Goal: Task Accomplishment & Management: Use online tool/utility

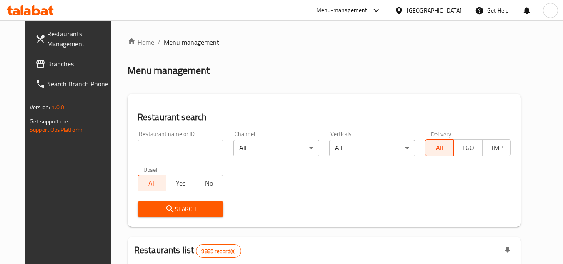
click at [444, 14] on div "[GEOGRAPHIC_DATA]" at bounding box center [433, 10] width 55 height 9
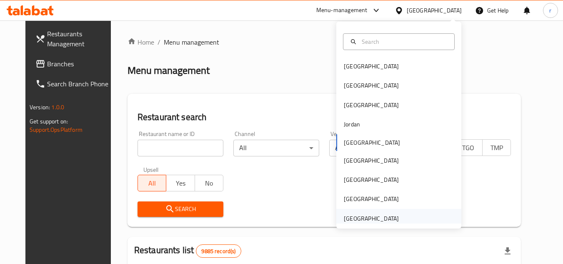
click at [380, 218] on div "[GEOGRAPHIC_DATA]" at bounding box center [371, 218] width 55 height 9
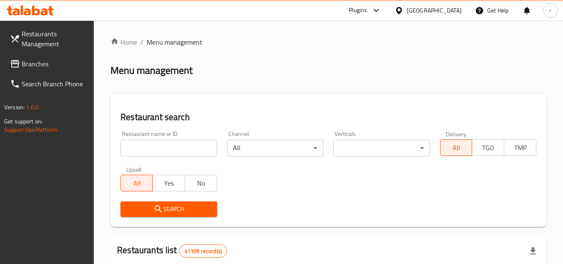
click at [38, 62] on span "Branches" at bounding box center [55, 64] width 66 height 10
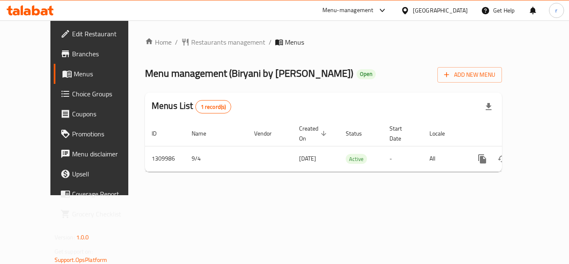
click at [191, 45] on span "Restaurants management" at bounding box center [228, 42] width 74 height 10
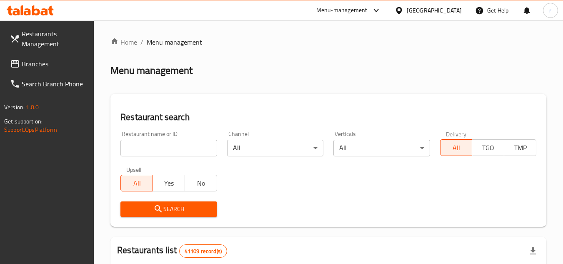
click at [163, 144] on input "search" at bounding box center [168, 148] width 96 height 17
paste input "705295"
type input "705295"
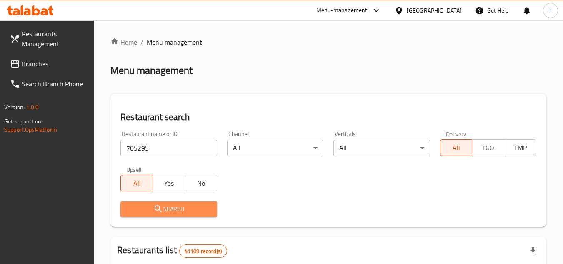
click at [131, 205] on span "Search" at bounding box center [168, 209] width 83 height 10
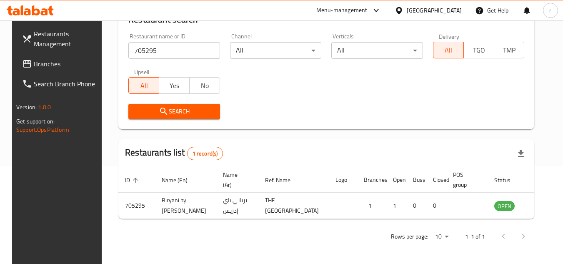
scroll to position [101, 0]
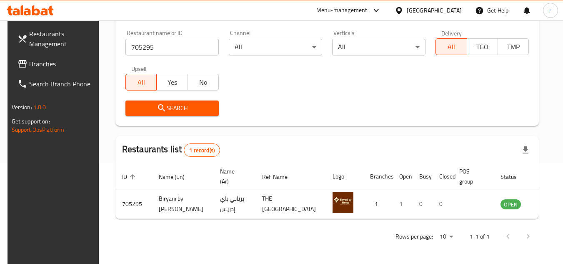
click at [409, 15] on div "[GEOGRAPHIC_DATA]" at bounding box center [433, 10] width 55 height 9
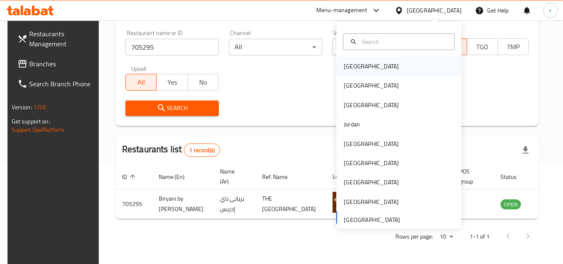
click at [357, 69] on div "[GEOGRAPHIC_DATA]" at bounding box center [371, 66] width 68 height 19
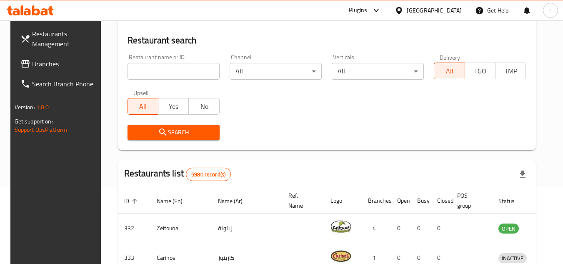
scroll to position [101, 0]
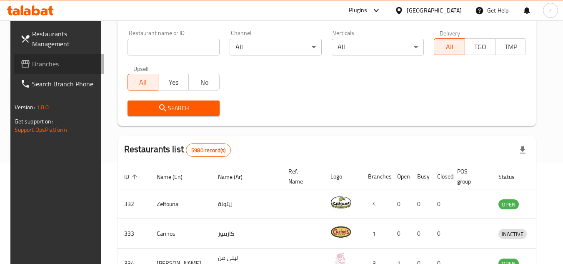
click at [70, 62] on span "Branches" at bounding box center [65, 64] width 66 height 10
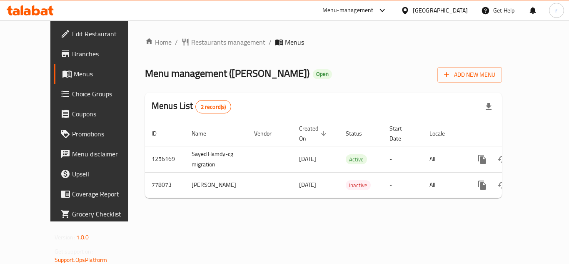
click at [202, 44] on span "Restaurants management" at bounding box center [228, 42] width 74 height 10
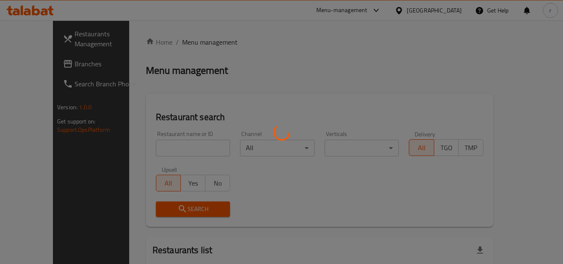
click at [172, 147] on div at bounding box center [281, 132] width 563 height 264
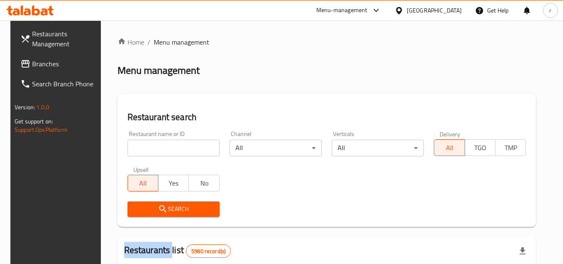
click at [172, 147] on input "search" at bounding box center [173, 148] width 92 height 17
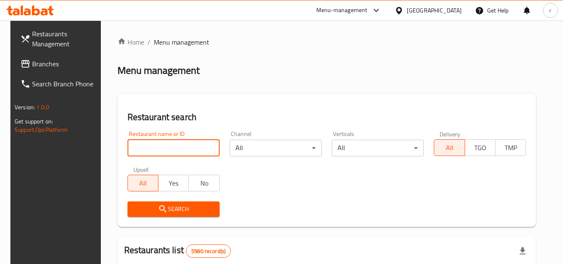
paste input "652420"
type input "652420"
click at [158, 203] on button "Search" at bounding box center [173, 208] width 92 height 15
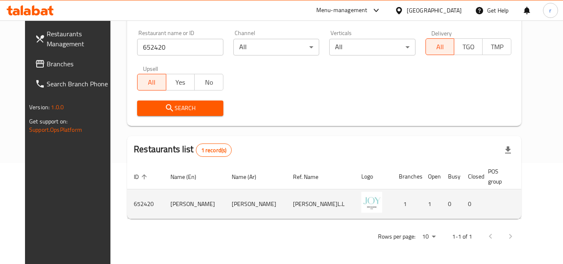
scroll to position [101, 0]
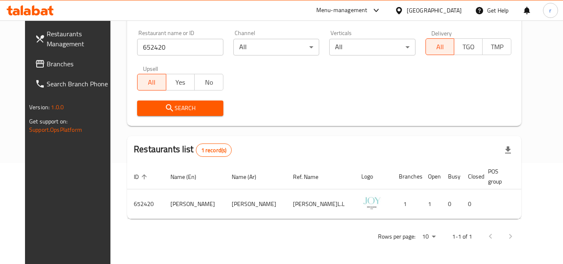
click at [454, 8] on div "[GEOGRAPHIC_DATA]" at bounding box center [433, 10] width 55 height 9
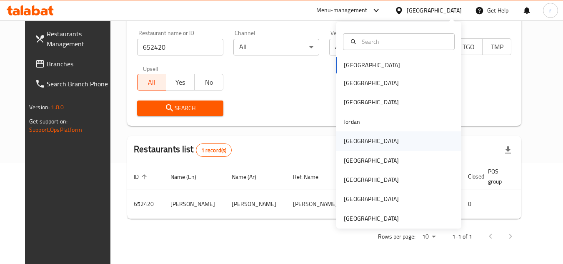
click at [359, 140] on div "[GEOGRAPHIC_DATA]" at bounding box center [371, 140] width 68 height 19
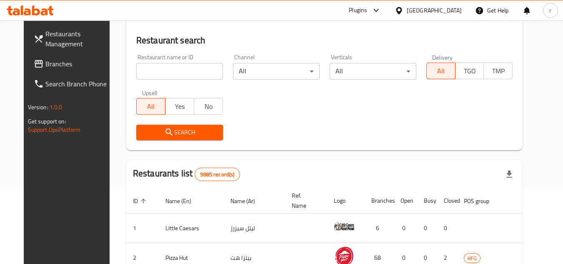
scroll to position [101, 0]
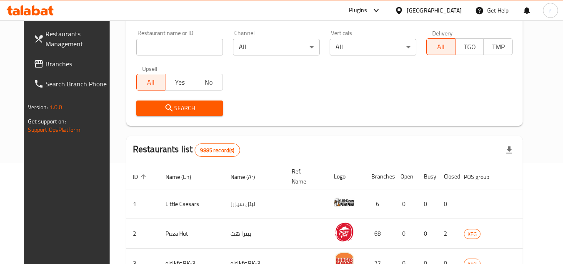
click at [45, 66] on span "Branches" at bounding box center [78, 64] width 66 height 10
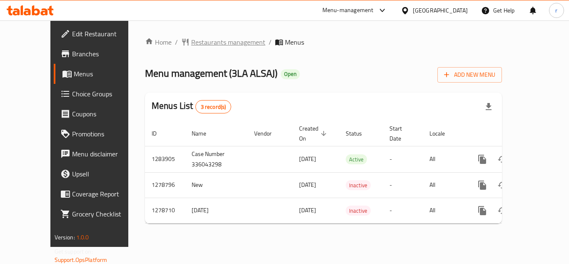
click at [191, 42] on span "Restaurants management" at bounding box center [228, 42] width 74 height 10
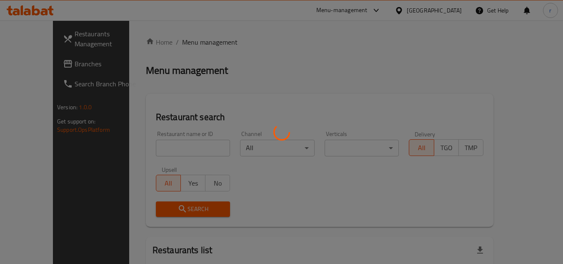
click at [160, 147] on div at bounding box center [281, 132] width 563 height 264
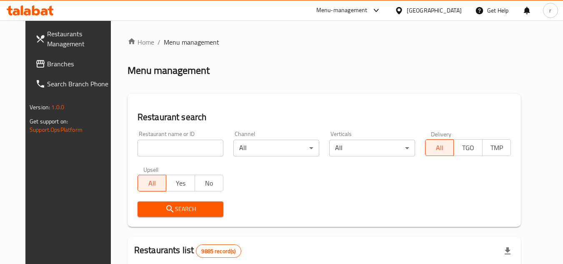
click at [157, 150] on input "search" at bounding box center [180, 148] width 86 height 17
paste input "Mtabbal"
click at [144, 204] on span "Search" at bounding box center [180, 209] width 72 height 10
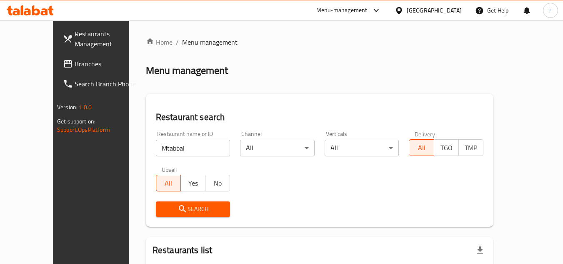
click at [157, 147] on input "Mtabbal" at bounding box center [193, 148] width 75 height 17
type input "M"
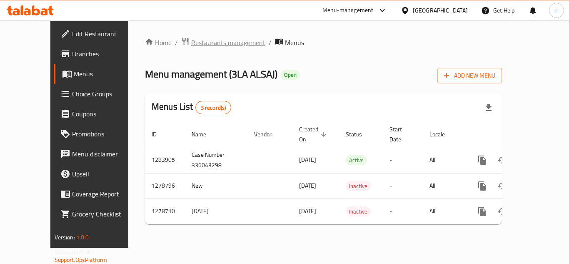
click at [209, 38] on span "Restaurants management" at bounding box center [228, 42] width 74 height 10
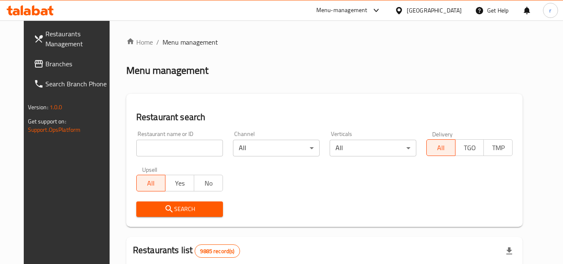
click at [150, 145] on input "search" at bounding box center [179, 148] width 87 height 17
paste input "693016"
type input "693016"
click at [143, 212] on span "Search" at bounding box center [179, 209] width 73 height 10
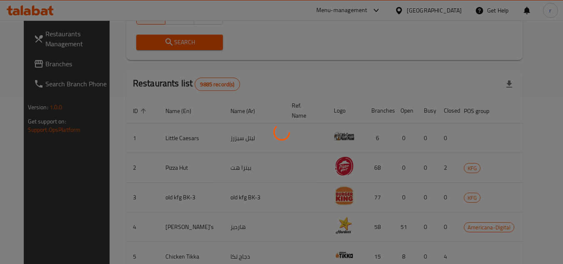
scroll to position [108, 0]
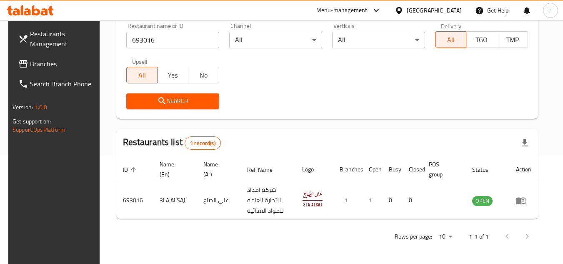
click at [449, 11] on div "Kuwait" at bounding box center [433, 10] width 55 height 9
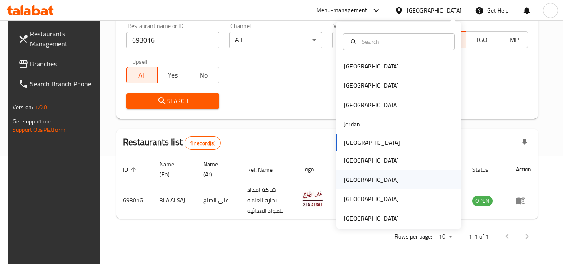
click at [344, 176] on div "Qatar" at bounding box center [371, 179] width 55 height 9
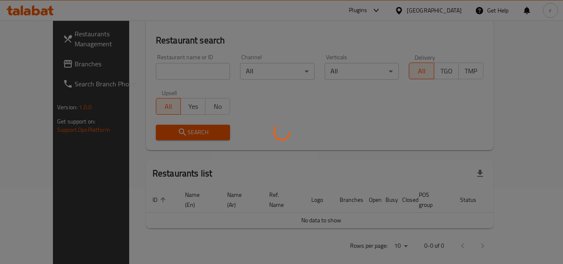
scroll to position [108, 0]
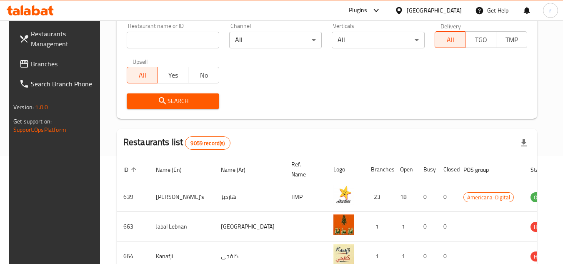
click at [37, 63] on span "Branches" at bounding box center [64, 64] width 66 height 10
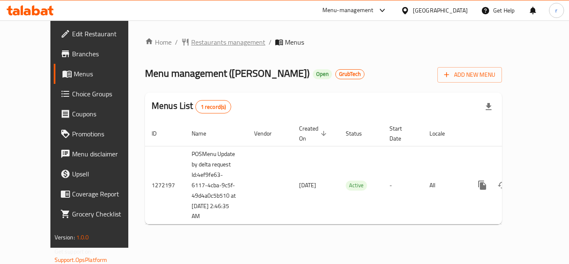
click at [193, 43] on span "Restaurants management" at bounding box center [228, 42] width 74 height 10
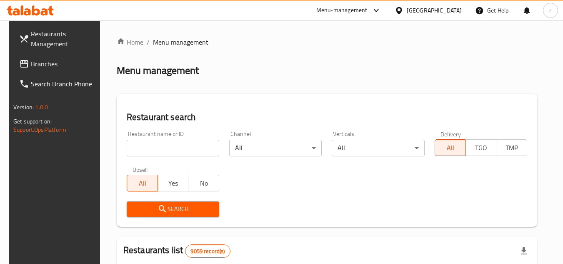
click at [179, 154] on input "search" at bounding box center [173, 148] width 92 height 17
paste input "690140"
type input "690140"
click at [149, 204] on span "Search" at bounding box center [172, 209] width 79 height 10
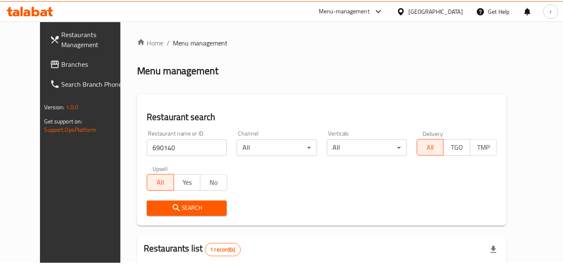
scroll to position [101, 0]
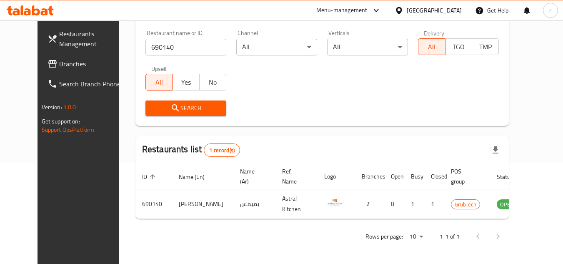
click at [403, 12] on icon at bounding box center [398, 10] width 9 height 9
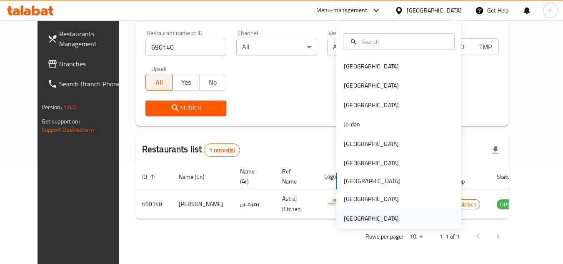
click at [347, 215] on div "[GEOGRAPHIC_DATA]" at bounding box center [371, 218] width 55 height 9
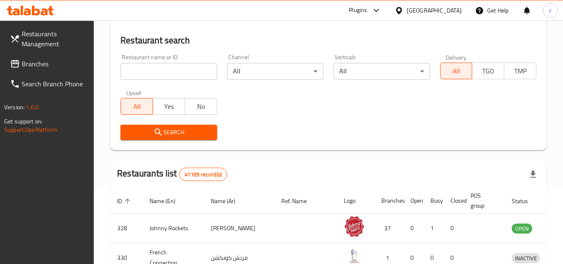
scroll to position [101, 0]
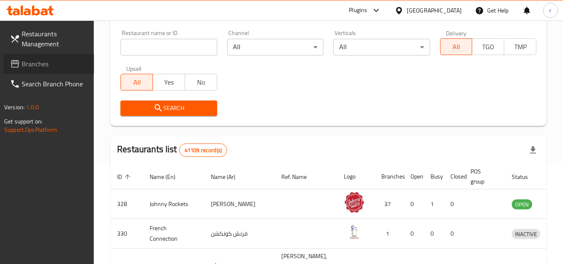
click at [30, 64] on span "Branches" at bounding box center [55, 64] width 66 height 10
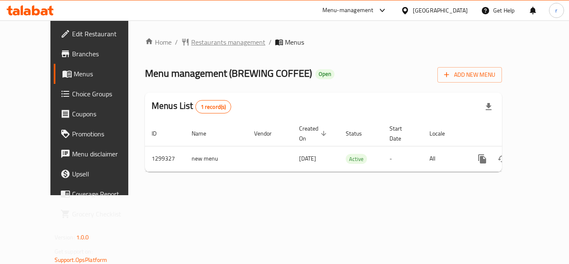
click at [197, 47] on span "Restaurants management" at bounding box center [228, 42] width 74 height 10
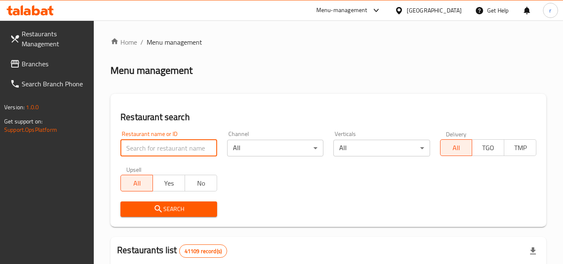
click at [167, 147] on input "search" at bounding box center [168, 148] width 96 height 17
paste input "701285"
type input "701285"
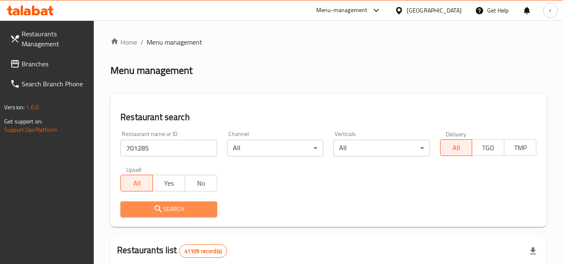
click at [155, 204] on icon "submit" at bounding box center [158, 209] width 10 height 10
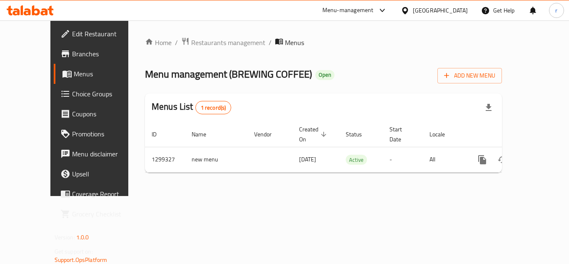
click at [72, 97] on span "Choice Groups" at bounding box center [105, 94] width 67 height 10
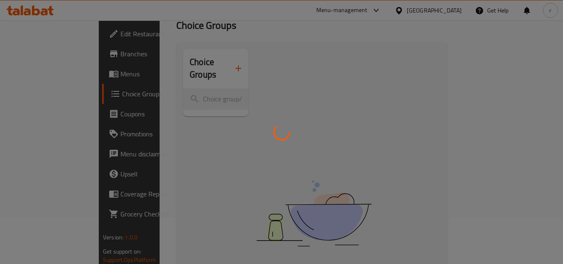
scroll to position [35, 0]
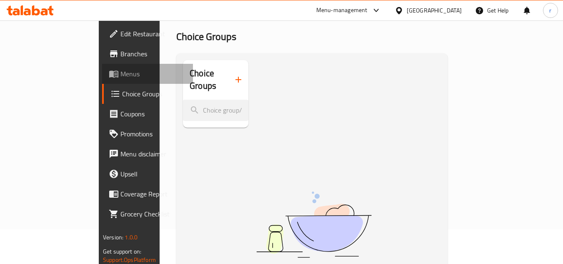
click at [102, 82] on link "Menus" at bounding box center [147, 74] width 91 height 20
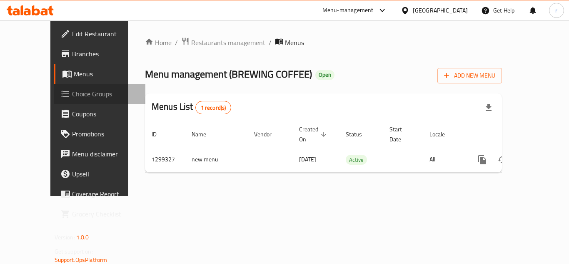
click at [72, 92] on span "Choice Groups" at bounding box center [105, 94] width 67 height 10
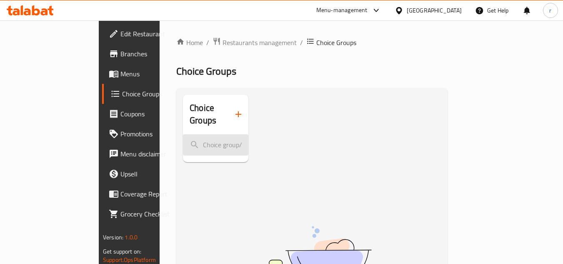
click at [183, 134] on input "search" at bounding box center [215, 144] width 65 height 21
click at [183, 162] on div "Choice Groups" at bounding box center [215, 128] width 65 height 67
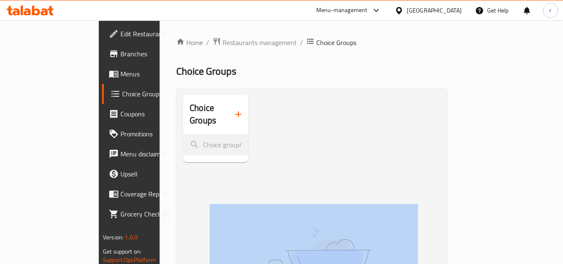
click at [183, 162] on div "Choice Groups" at bounding box center [215, 128] width 65 height 67
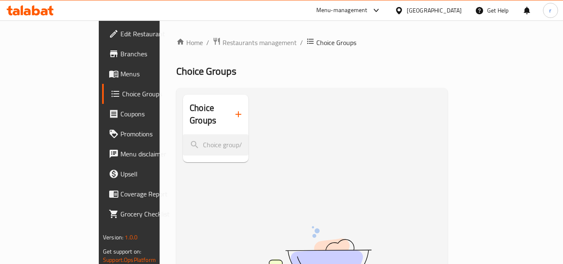
click at [183, 162] on div "Choice Groups" at bounding box center [215, 128] width 65 height 67
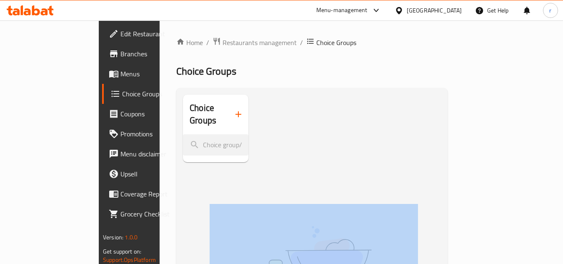
click at [183, 162] on div "Choice Groups" at bounding box center [215, 128] width 65 height 67
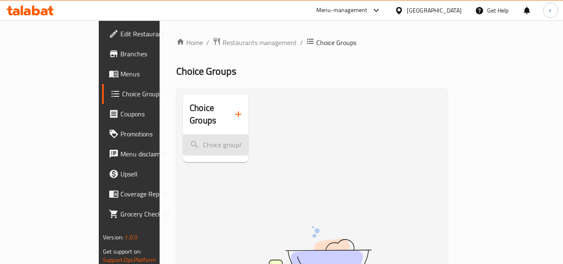
click at [183, 141] on input "search" at bounding box center [215, 144] width 65 height 21
click at [120, 69] on span "Menus" at bounding box center [153, 74] width 66 height 10
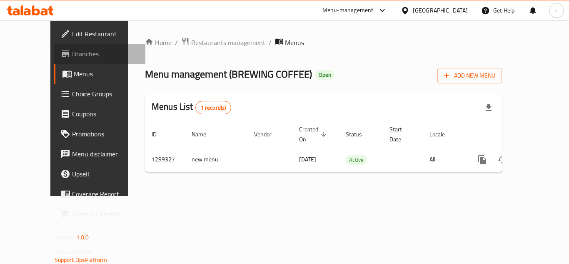
click at [72, 55] on span "Branches" at bounding box center [105, 54] width 67 height 10
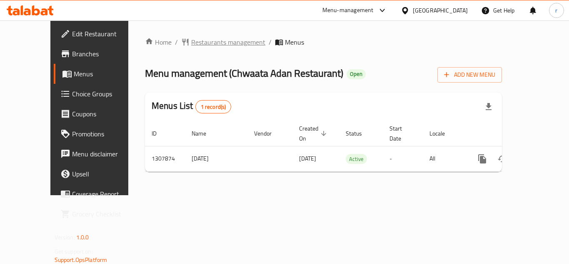
click at [207, 38] on span "Restaurants management" at bounding box center [228, 42] width 74 height 10
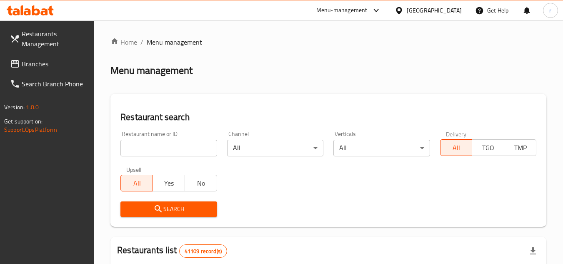
click at [148, 146] on input "search" at bounding box center [168, 148] width 96 height 17
paste input "704632"
type input "704632"
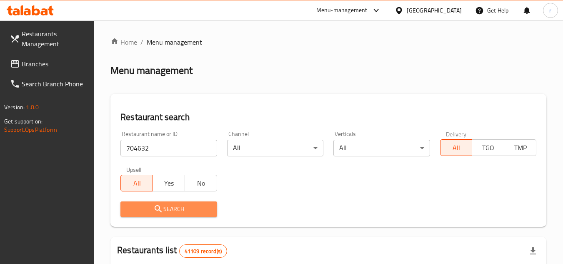
click at [143, 206] on span "Search" at bounding box center [168, 209] width 83 height 10
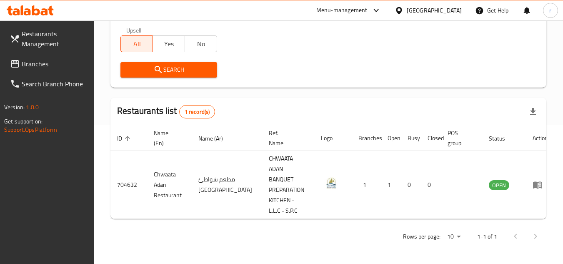
scroll to position [129, 0]
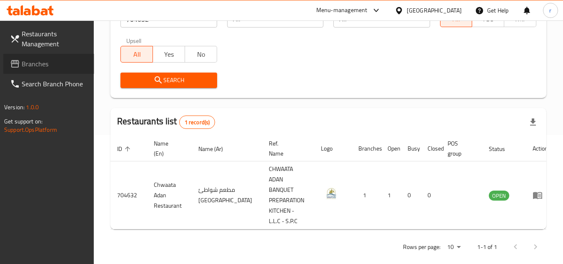
click at [40, 59] on span "Branches" at bounding box center [55, 64] width 66 height 10
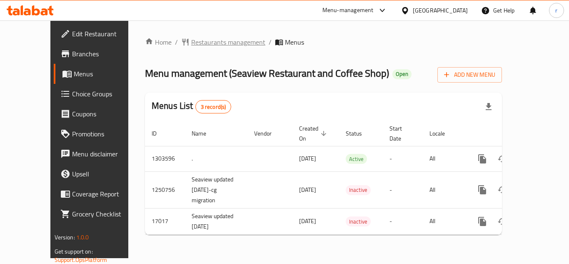
click at [191, 40] on span "Restaurants management" at bounding box center [228, 42] width 74 height 10
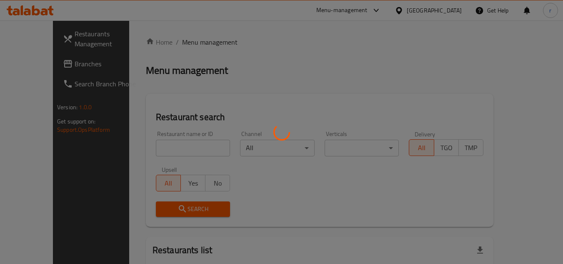
click at [153, 145] on div at bounding box center [281, 132] width 563 height 264
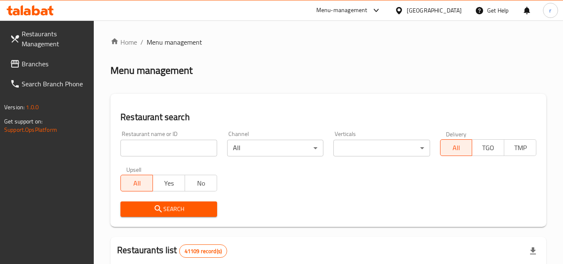
click at [153, 145] on input "search" at bounding box center [168, 148] width 96 height 17
paste input "1214"
type input "1214"
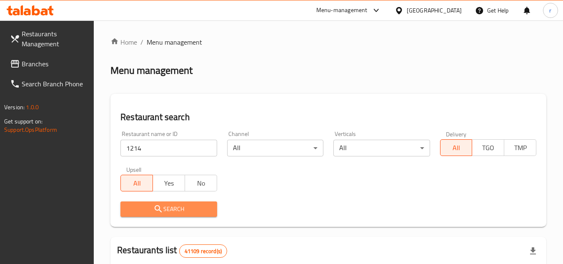
click at [151, 207] on span "Search" at bounding box center [168, 209] width 83 height 10
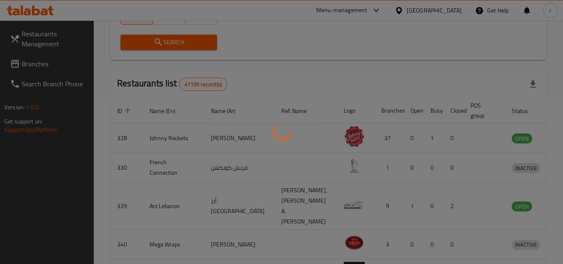
scroll to position [108, 0]
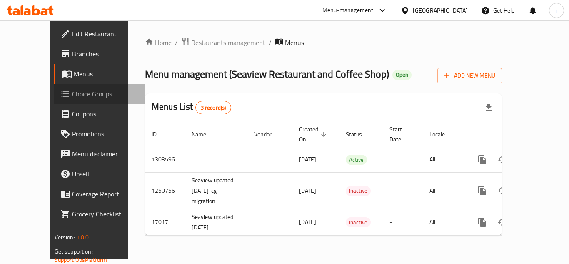
click at [72, 96] on span "Choice Groups" at bounding box center [105, 94] width 67 height 10
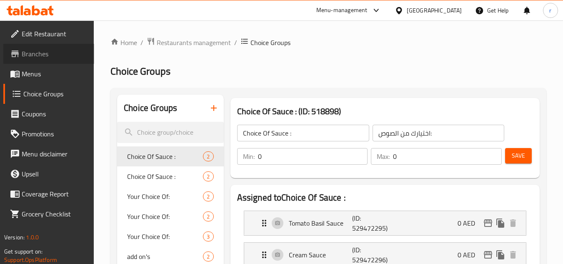
click at [29, 54] on span "Branches" at bounding box center [55, 54] width 66 height 10
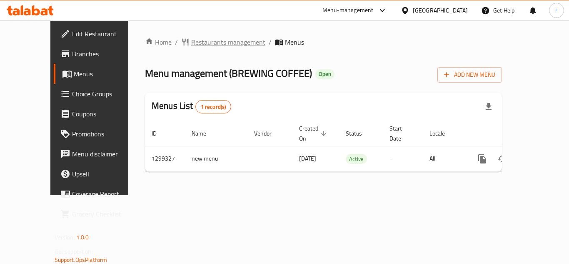
click at [201, 44] on span "Restaurants management" at bounding box center [228, 42] width 74 height 10
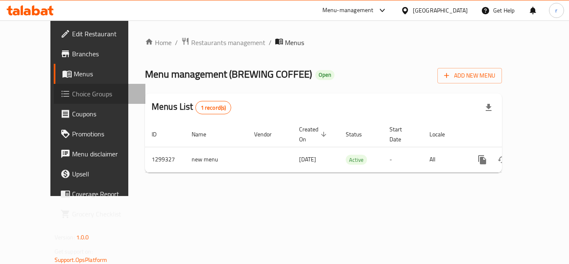
click at [72, 90] on span "Choice Groups" at bounding box center [105, 94] width 67 height 10
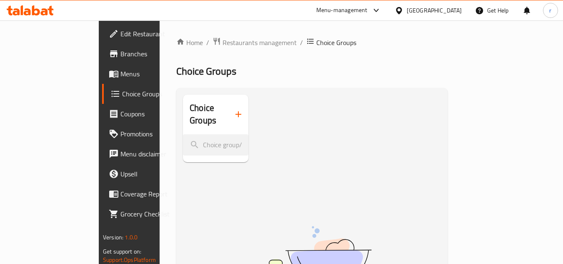
click at [408, 10] on div "[GEOGRAPHIC_DATA]" at bounding box center [433, 10] width 55 height 9
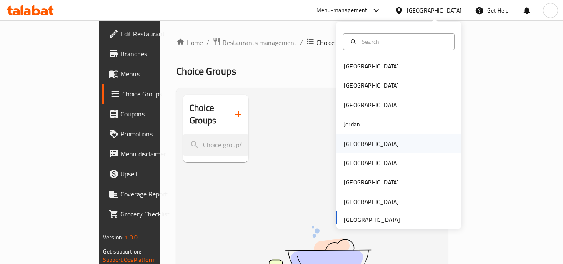
click at [351, 147] on div "[GEOGRAPHIC_DATA]" at bounding box center [371, 143] width 55 height 9
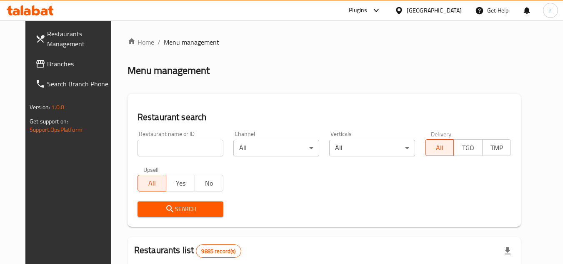
click at [47, 65] on span "Branches" at bounding box center [80, 64] width 66 height 10
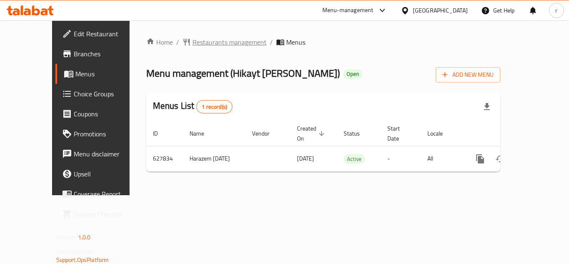
click at [192, 42] on span "Restaurants management" at bounding box center [229, 42] width 74 height 10
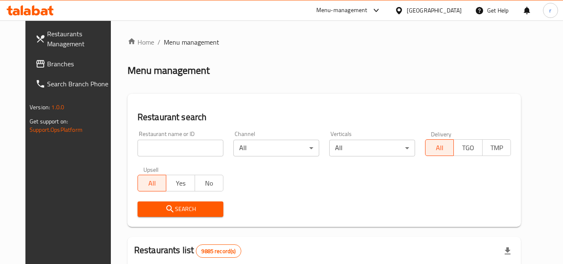
click at [169, 150] on div "Home / Menu management Menu management Restaurant search Restaurant name or ID …" at bounding box center [323, 264] width 393 height 455
click at [169, 150] on input "search" at bounding box center [180, 148] width 86 height 17
paste input "639427"
type input "639427"
click at [165, 204] on icon "submit" at bounding box center [170, 209] width 10 height 10
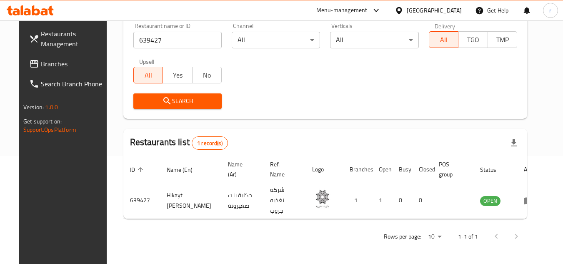
scroll to position [101, 0]
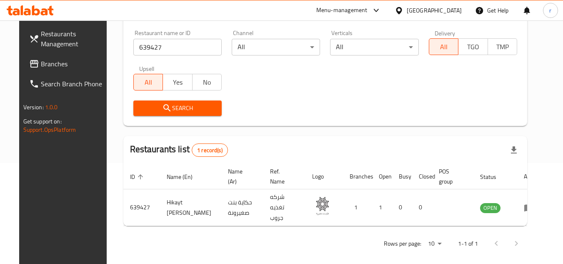
click at [406, 6] on div at bounding box center [400, 10] width 12 height 9
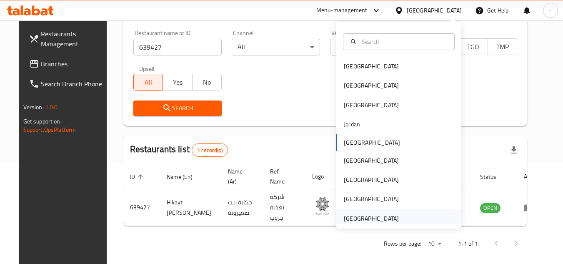
click at [374, 216] on div "[GEOGRAPHIC_DATA]" at bounding box center [371, 218] width 55 height 9
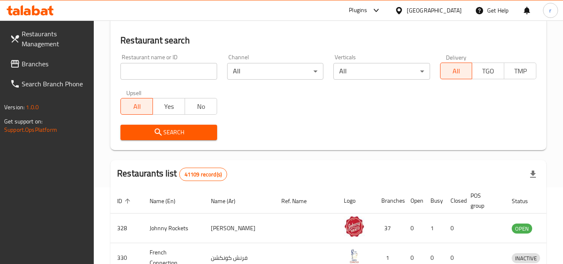
scroll to position [101, 0]
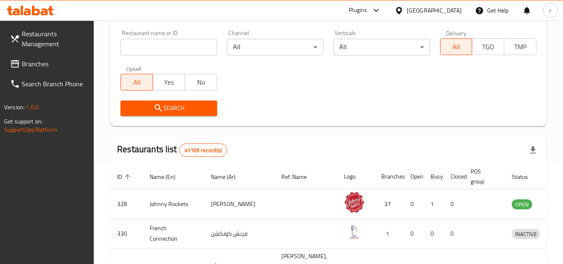
drag, startPoint x: 23, startPoint y: 62, endPoint x: 52, endPoint y: 62, distance: 29.2
click at [23, 62] on span "Branches" at bounding box center [55, 64] width 66 height 10
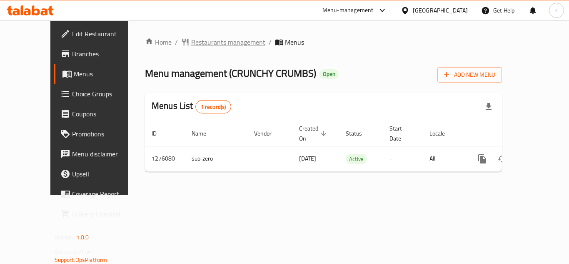
click at [217, 40] on span "Restaurants management" at bounding box center [228, 42] width 74 height 10
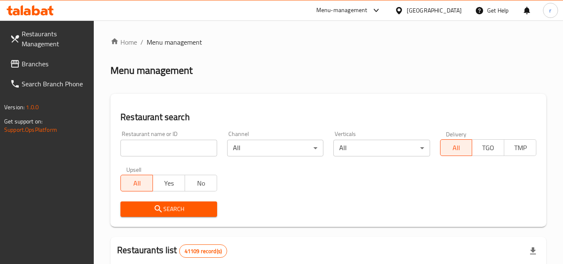
click at [180, 151] on input "search" at bounding box center [168, 148] width 96 height 17
paste input "691880"
type input "691880"
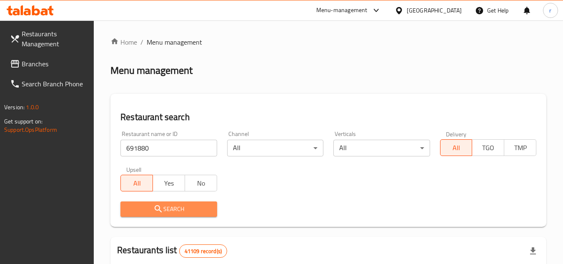
click at [173, 208] on span "Search" at bounding box center [168, 209] width 83 height 10
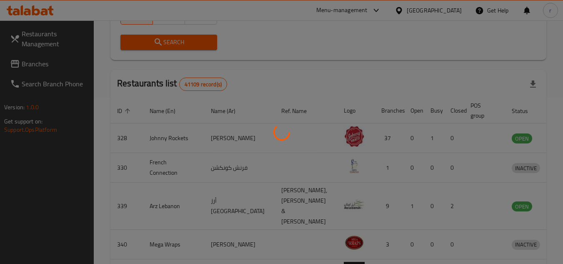
scroll to position [108, 0]
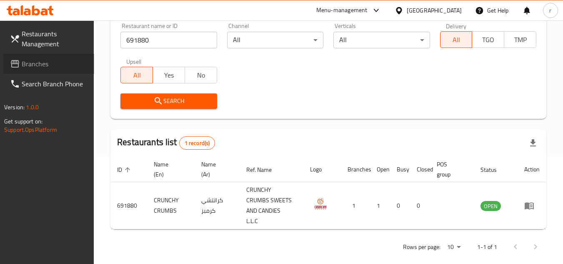
click at [39, 65] on span "Branches" at bounding box center [55, 64] width 66 height 10
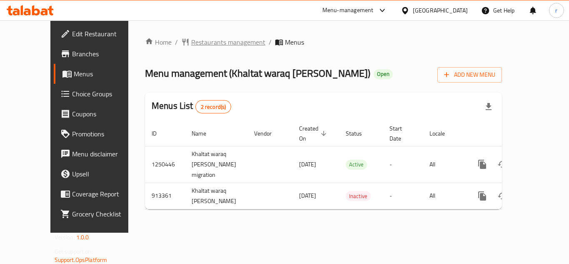
click at [191, 42] on span "Restaurants management" at bounding box center [228, 42] width 74 height 10
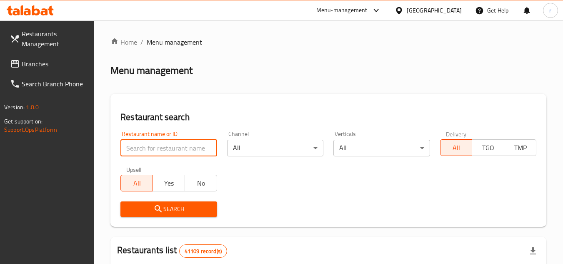
click at [159, 147] on input "search" at bounding box center [168, 148] width 96 height 17
paste input "658605"
type input "658605"
click at [153, 205] on span "Search" at bounding box center [168, 209] width 83 height 10
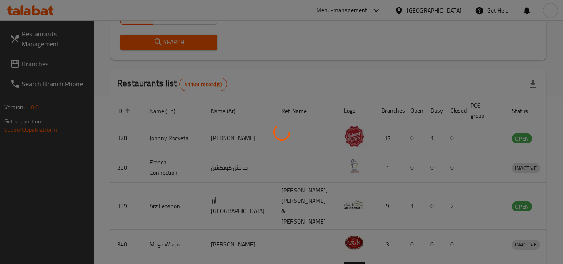
scroll to position [101, 0]
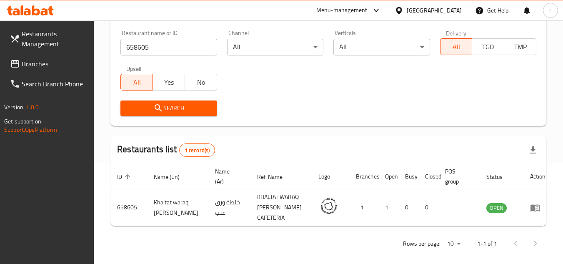
click at [435, 11] on div "[GEOGRAPHIC_DATA]" at bounding box center [433, 10] width 55 height 9
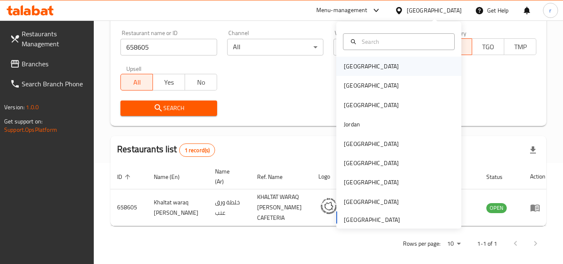
click at [355, 63] on div "[GEOGRAPHIC_DATA]" at bounding box center [371, 66] width 55 height 9
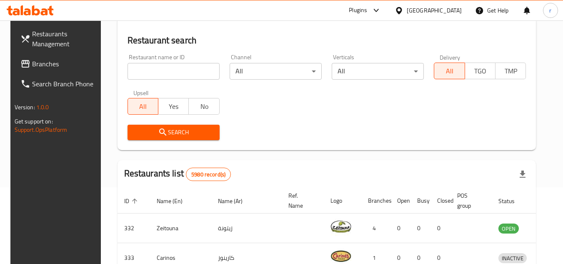
scroll to position [101, 0]
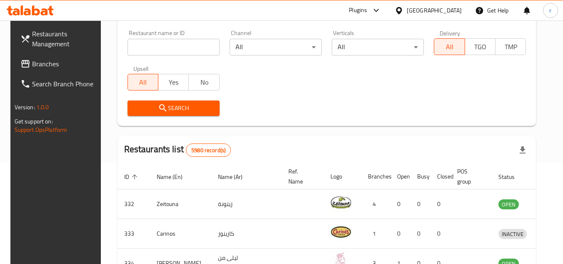
click at [32, 68] on span "Branches" at bounding box center [65, 64] width 66 height 10
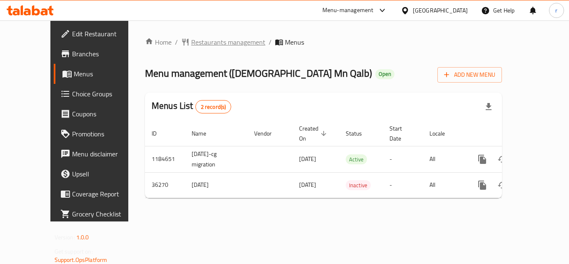
click at [191, 44] on span "Restaurants management" at bounding box center [228, 42] width 74 height 10
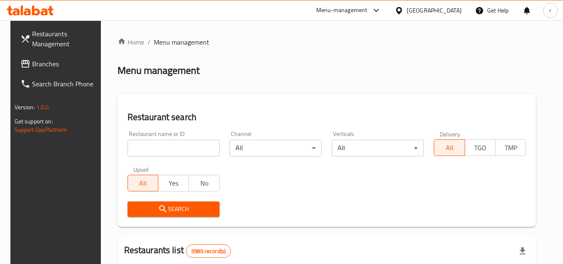
click at [153, 151] on input "search" at bounding box center [173, 148] width 92 height 17
paste input "18775"
type input "18775"
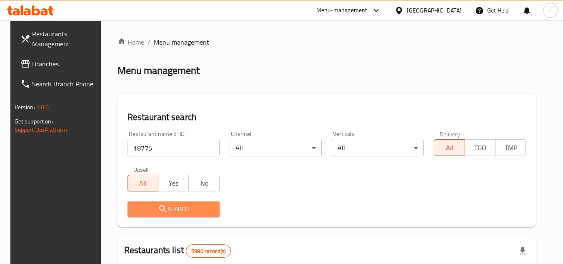
click at [155, 215] on button "Search" at bounding box center [173, 208] width 92 height 15
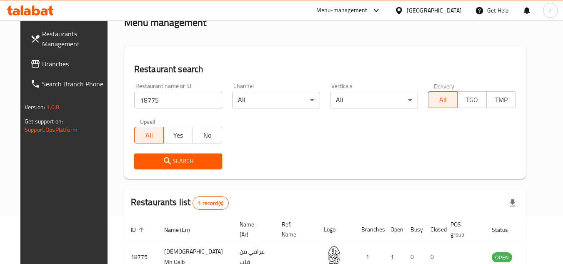
scroll to position [101, 0]
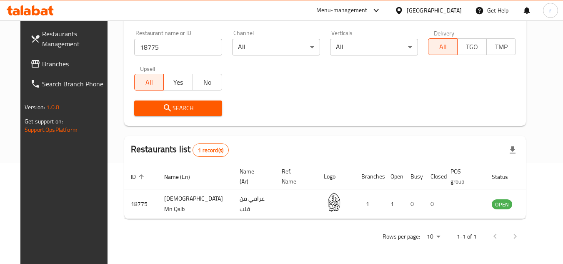
click at [406, 8] on div at bounding box center [400, 10] width 12 height 9
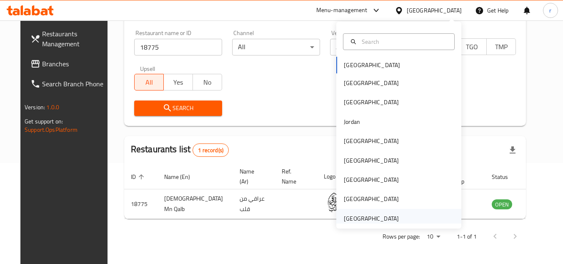
click at [346, 221] on div "[GEOGRAPHIC_DATA]" at bounding box center [371, 218] width 55 height 9
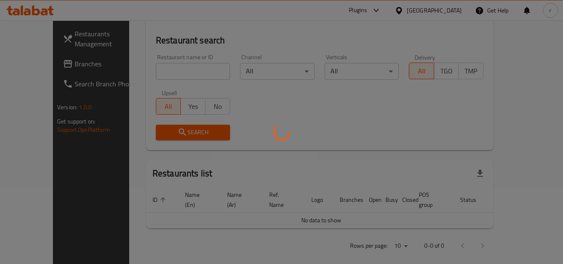
scroll to position [101, 0]
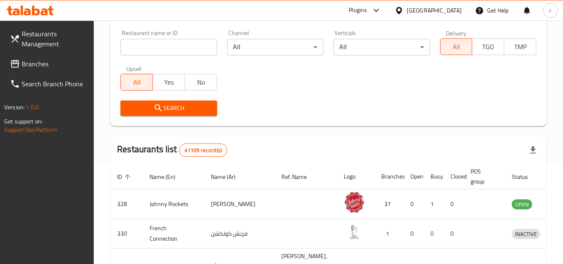
drag, startPoint x: 27, startPoint y: 65, endPoint x: 41, endPoint y: 60, distance: 14.0
click at [27, 65] on span "Branches" at bounding box center [55, 64] width 66 height 10
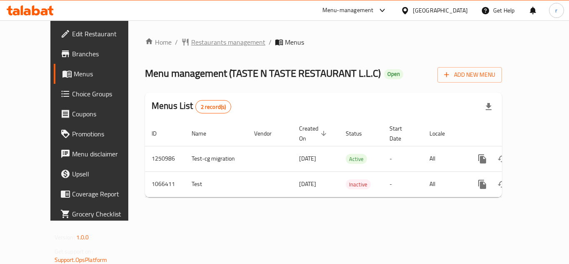
click at [204, 42] on span "Restaurants management" at bounding box center [228, 42] width 74 height 10
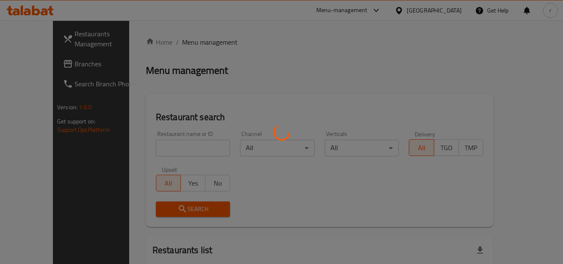
click at [163, 149] on div at bounding box center [281, 132] width 563 height 264
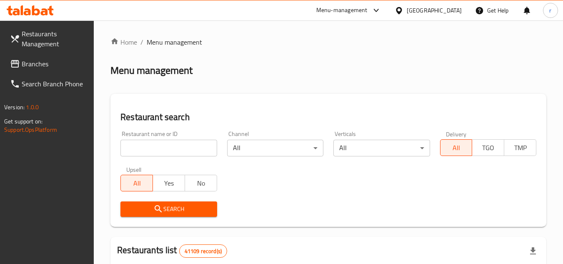
click at [163, 149] on input "search" at bounding box center [168, 148] width 96 height 17
paste input "663440"
type input "663440"
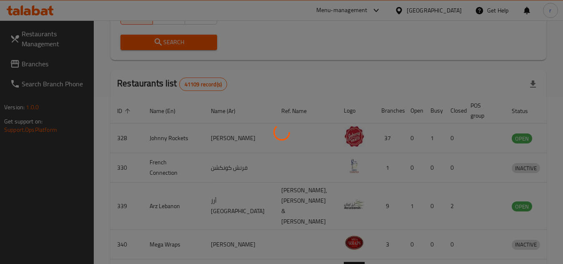
scroll to position [108, 0]
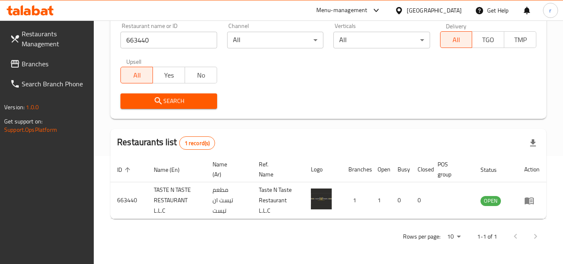
click at [443, 8] on div "[GEOGRAPHIC_DATA]" at bounding box center [433, 10] width 55 height 9
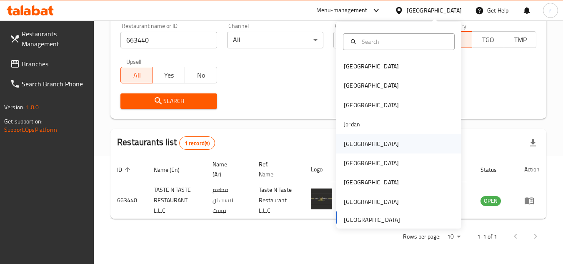
click at [344, 145] on div "[GEOGRAPHIC_DATA]" at bounding box center [371, 143] width 55 height 9
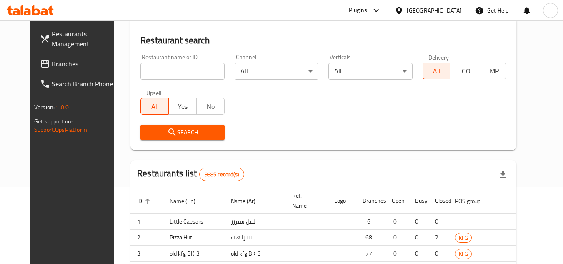
scroll to position [108, 0]
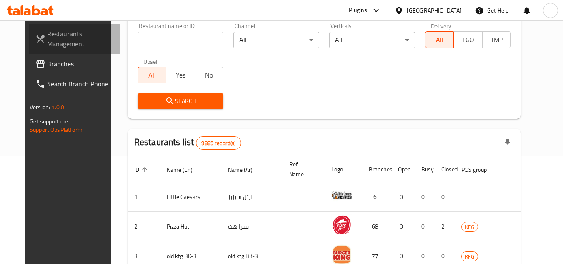
click at [41, 53] on link "Restaurants Management" at bounding box center [74, 39] width 91 height 30
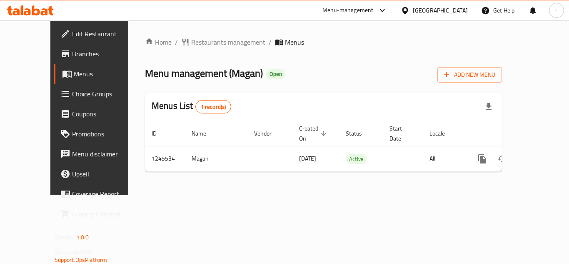
click at [192, 42] on span "Restaurants management" at bounding box center [228, 42] width 74 height 10
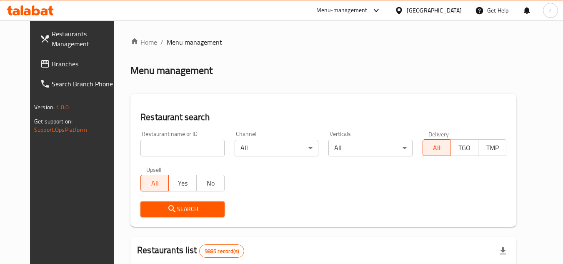
click at [165, 148] on div at bounding box center [281, 132] width 563 height 264
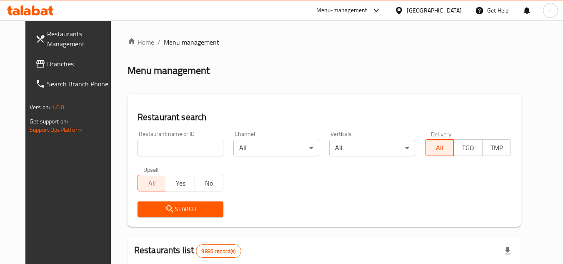
click at [165, 148] on input "search" at bounding box center [180, 148] width 86 height 17
paste input "682622"
type input "682622"
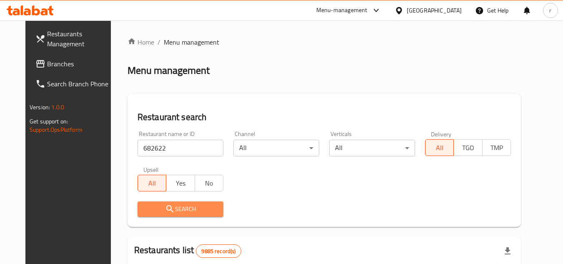
click at [149, 204] on span "Search" at bounding box center [180, 209] width 72 height 10
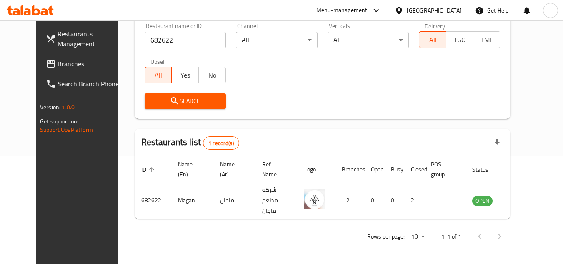
scroll to position [101, 0]
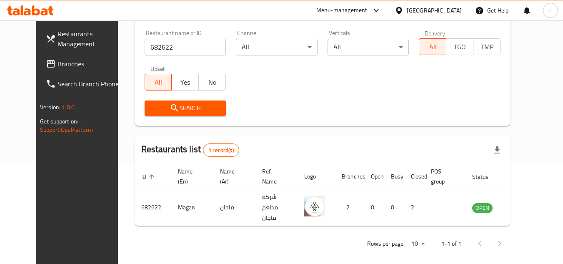
click at [403, 9] on icon at bounding box center [398, 10] width 9 height 9
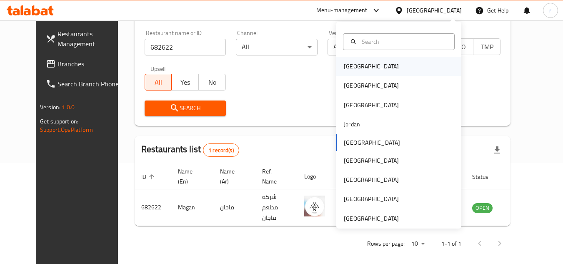
click at [354, 68] on div "[GEOGRAPHIC_DATA]" at bounding box center [371, 66] width 55 height 9
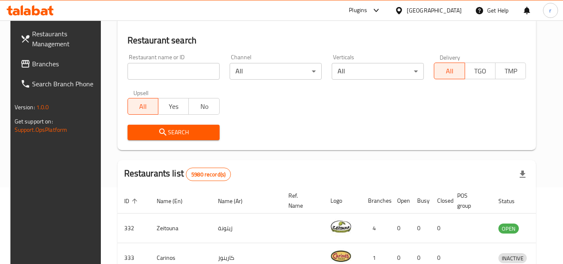
scroll to position [101, 0]
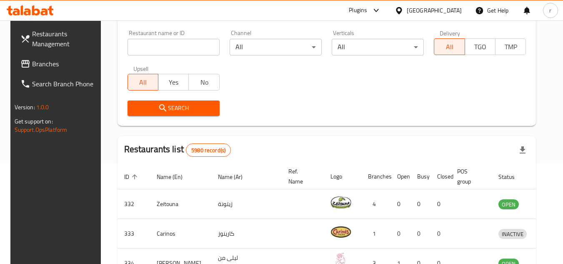
drag, startPoint x: 33, startPoint y: 66, endPoint x: 38, endPoint y: 63, distance: 5.4
click at [33, 66] on span "Branches" at bounding box center [65, 64] width 66 height 10
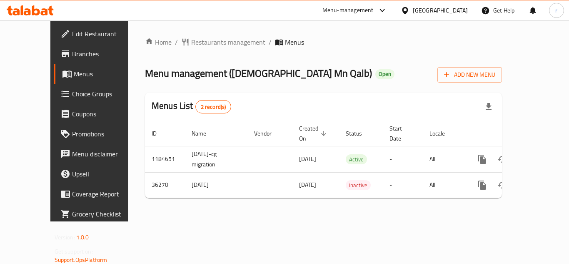
click at [191, 39] on span "Restaurants management" at bounding box center [228, 42] width 74 height 10
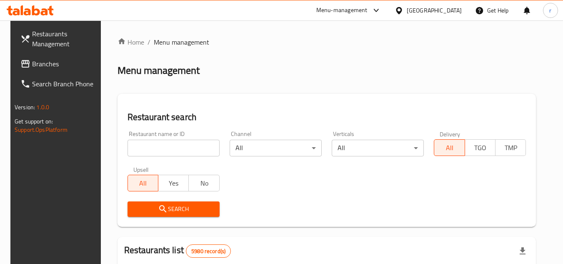
click at [155, 152] on div at bounding box center [281, 132] width 563 height 264
click at [155, 152] on input "search" at bounding box center [173, 148] width 92 height 17
paste input "18775"
type input "18775"
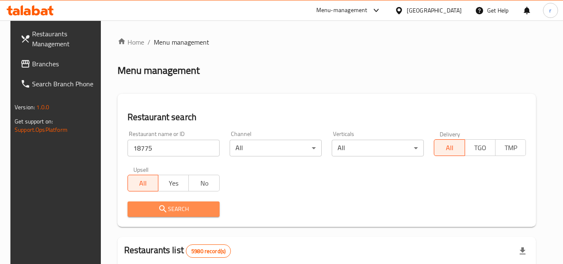
click at [158, 204] on icon "submit" at bounding box center [163, 209] width 10 height 10
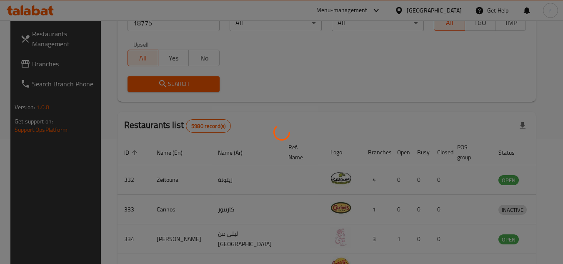
scroll to position [101, 0]
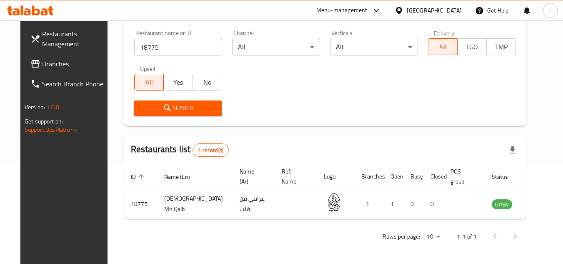
click at [451, 13] on div "[GEOGRAPHIC_DATA]" at bounding box center [433, 10] width 55 height 9
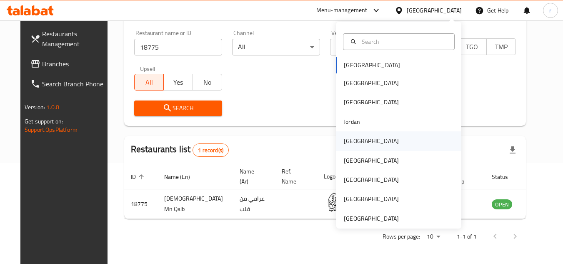
click at [347, 139] on div "[GEOGRAPHIC_DATA]" at bounding box center [371, 140] width 55 height 9
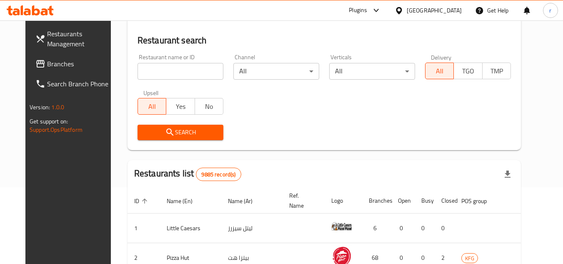
scroll to position [101, 0]
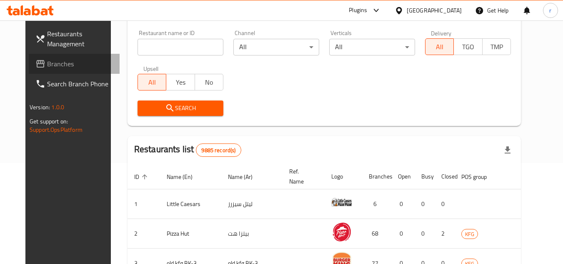
click at [47, 68] on span "Branches" at bounding box center [80, 64] width 66 height 10
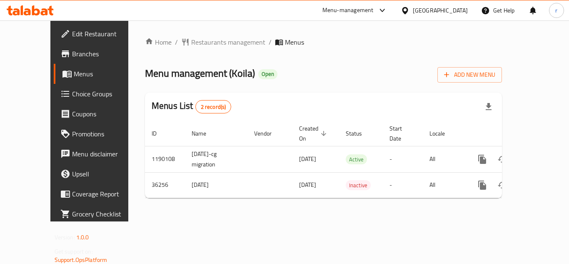
click at [191, 46] on span "Restaurants management" at bounding box center [228, 42] width 74 height 10
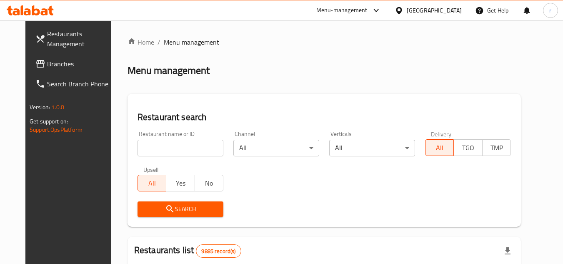
click at [152, 148] on input "search" at bounding box center [180, 148] width 86 height 17
paste input "18744"
type input "18744"
click at [152, 212] on span "Search" at bounding box center [180, 209] width 72 height 10
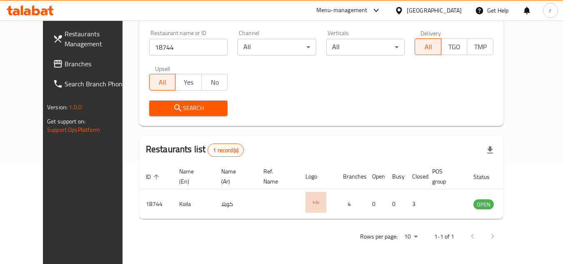
scroll to position [101, 0]
click at [406, 7] on div at bounding box center [400, 10] width 12 height 9
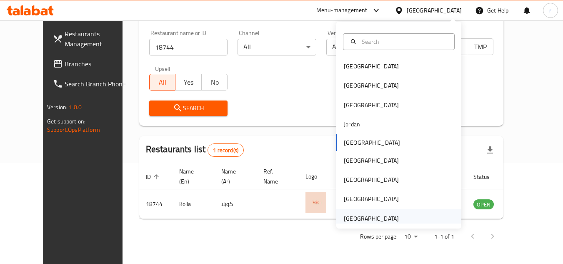
click at [348, 221] on div "[GEOGRAPHIC_DATA]" at bounding box center [371, 218] width 55 height 9
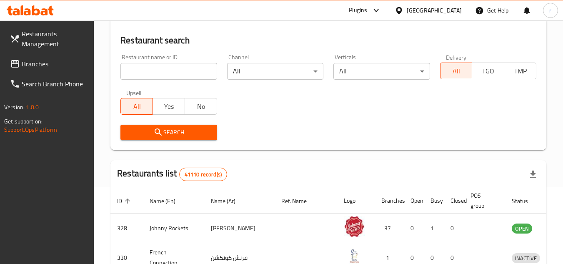
scroll to position [101, 0]
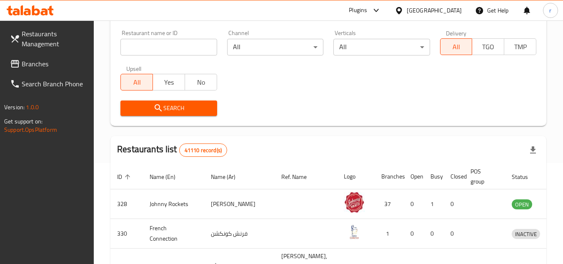
click at [45, 65] on span "Branches" at bounding box center [55, 64] width 66 height 10
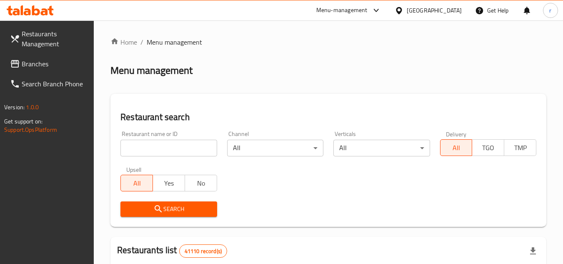
click at [22, 64] on span "Branches" at bounding box center [55, 64] width 66 height 10
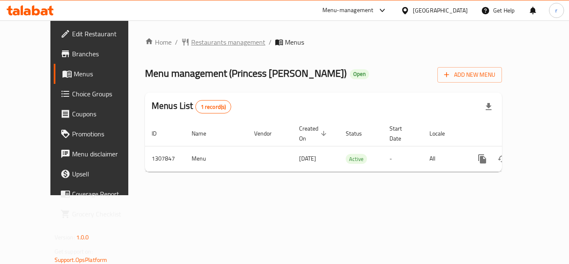
click at [207, 44] on span "Restaurants management" at bounding box center [228, 42] width 74 height 10
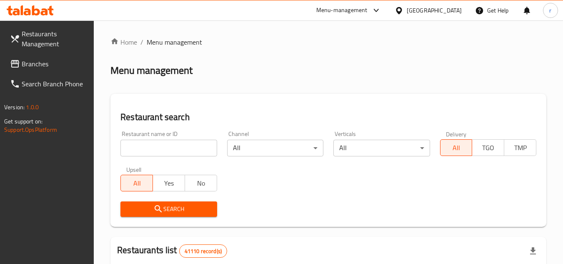
click at [142, 143] on div at bounding box center [281, 132] width 563 height 264
click at [142, 143] on input "search" at bounding box center [168, 148] width 96 height 17
paste input "704386"
type input "704386"
click at [137, 208] on span "Search" at bounding box center [168, 209] width 83 height 10
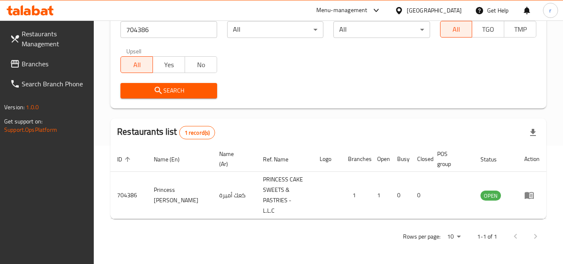
scroll to position [108, 0]
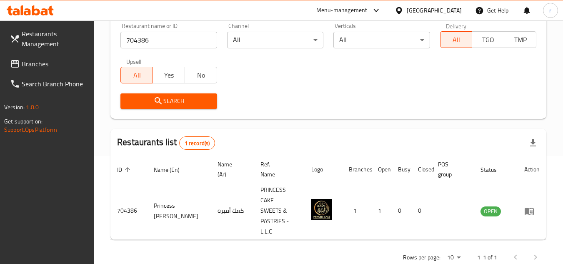
click at [413, 11] on div "[GEOGRAPHIC_DATA]" at bounding box center [433, 10] width 55 height 9
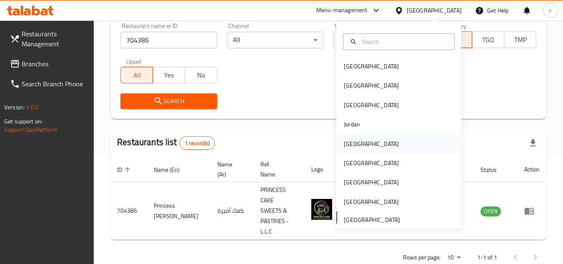
click at [344, 144] on div "Kuwait" at bounding box center [371, 143] width 55 height 9
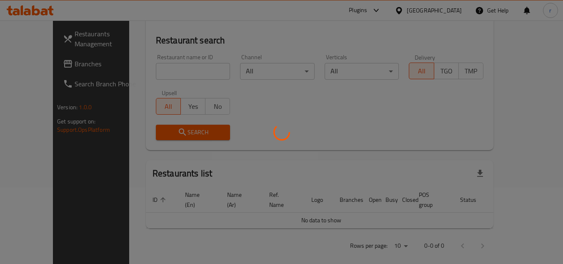
scroll to position [108, 0]
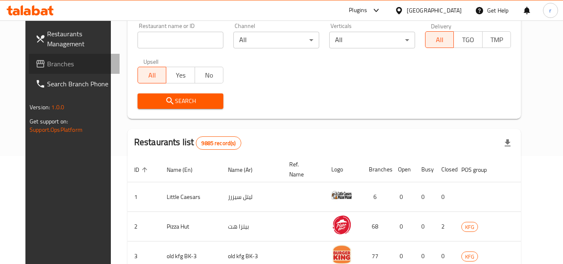
click at [47, 69] on span "Branches" at bounding box center [80, 64] width 66 height 10
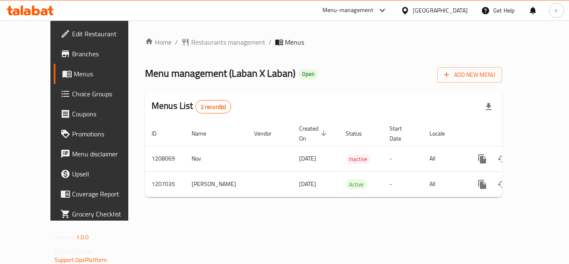
click at [195, 41] on span "Restaurants management" at bounding box center [228, 42] width 74 height 10
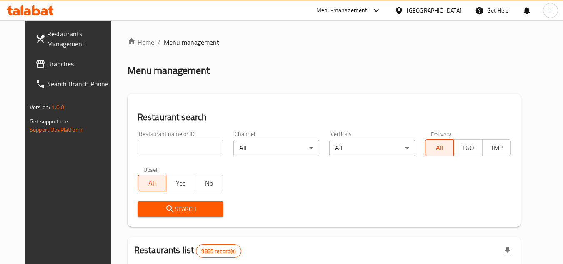
click at [137, 147] on input "search" at bounding box center [180, 148] width 86 height 17
click at [176, 148] on input "search" at bounding box center [180, 148] width 86 height 17
paste input "670602"
type input "670602"
click at [152, 202] on button "Search" at bounding box center [180, 208] width 86 height 15
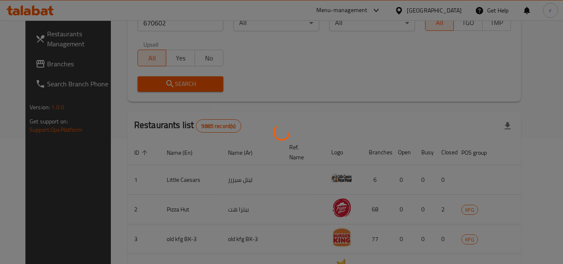
scroll to position [108, 0]
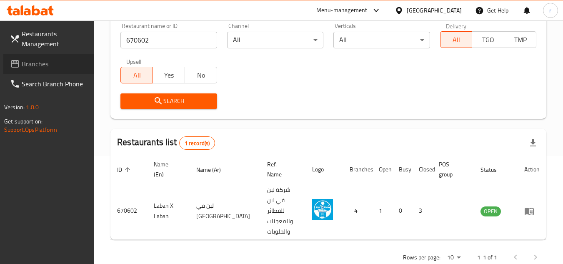
drag, startPoint x: 18, startPoint y: 65, endPoint x: 144, endPoint y: 21, distance: 133.3
click at [19, 65] on icon at bounding box center [15, 63] width 8 height 7
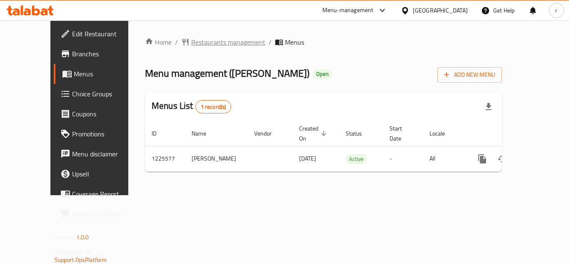
click at [196, 44] on span "Restaurants management" at bounding box center [228, 42] width 74 height 10
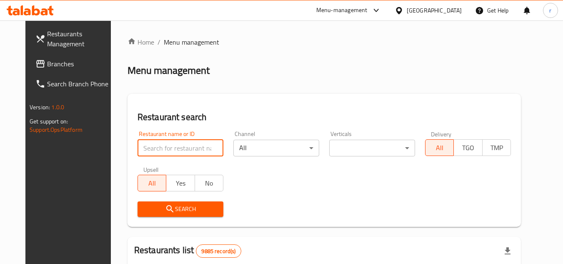
click at [142, 150] on input "search" at bounding box center [180, 148] width 86 height 17
paste input "675400"
type input "675400"
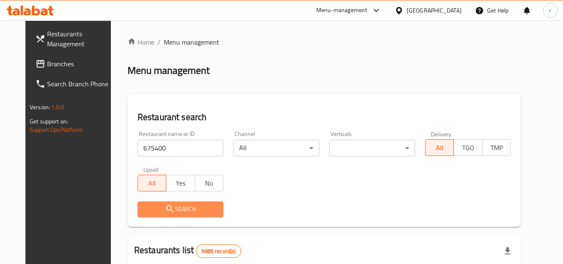
drag, startPoint x: 150, startPoint y: 206, endPoint x: 157, endPoint y: 135, distance: 72.0
click at [150, 204] on span "Search" at bounding box center [180, 209] width 72 height 10
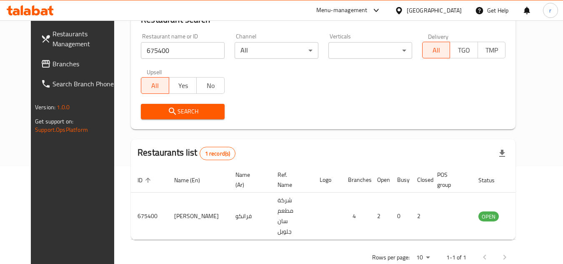
scroll to position [101, 0]
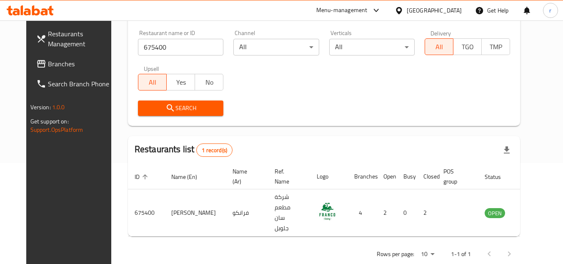
click at [446, 7] on div "Kuwait" at bounding box center [433, 10] width 55 height 9
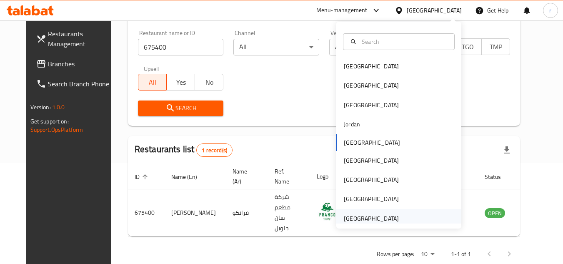
click at [390, 217] on div "[GEOGRAPHIC_DATA]" at bounding box center [371, 218] width 55 height 9
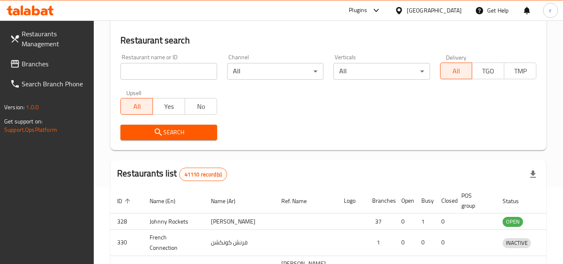
scroll to position [101, 0]
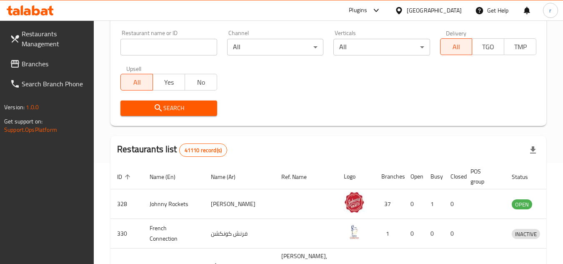
click at [38, 63] on span "Branches" at bounding box center [55, 64] width 66 height 10
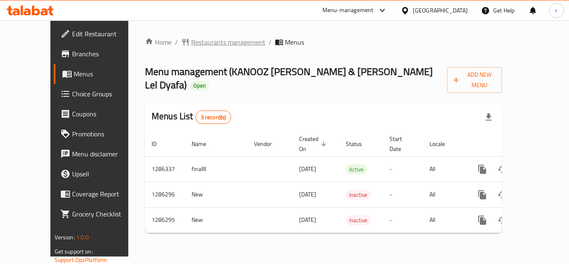
click at [218, 46] on span "Restaurants management" at bounding box center [228, 42] width 74 height 10
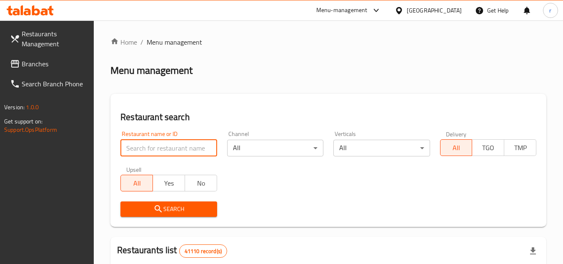
click at [163, 146] on input "search" at bounding box center [168, 148] width 96 height 17
paste input "696046"
type input "696046"
click at [155, 205] on icon "submit" at bounding box center [158, 209] width 10 height 10
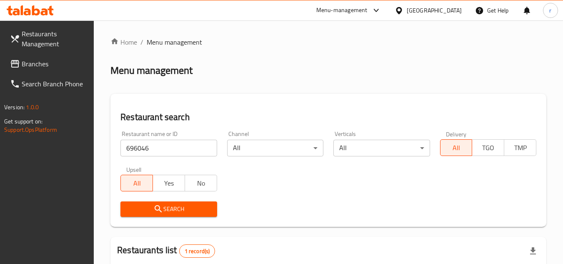
scroll to position [118, 0]
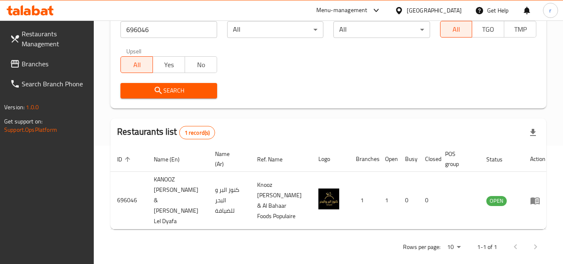
click at [34, 65] on span "Branches" at bounding box center [55, 64] width 66 height 10
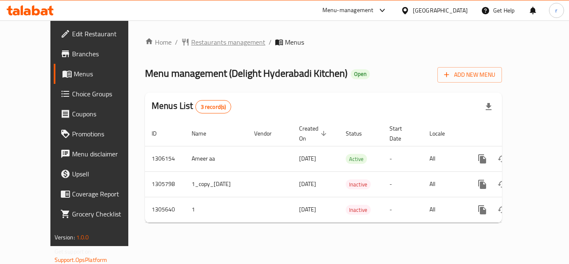
click at [191, 45] on span "Restaurants management" at bounding box center [228, 42] width 74 height 10
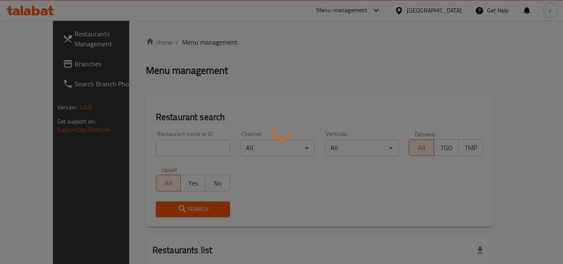
click at [142, 147] on div at bounding box center [281, 132] width 563 height 264
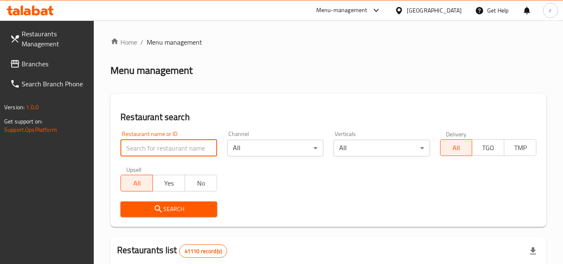
click at [142, 147] on input "search" at bounding box center [168, 148] width 96 height 17
paste input "703698"
type input "703698"
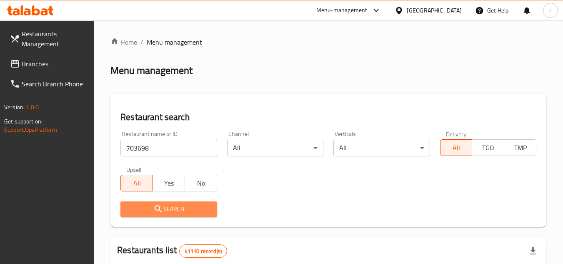
click at [137, 208] on span "Search" at bounding box center [168, 209] width 83 height 10
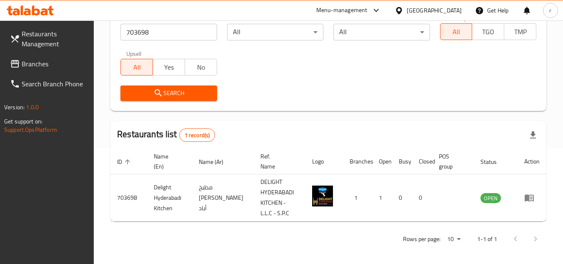
scroll to position [118, 0]
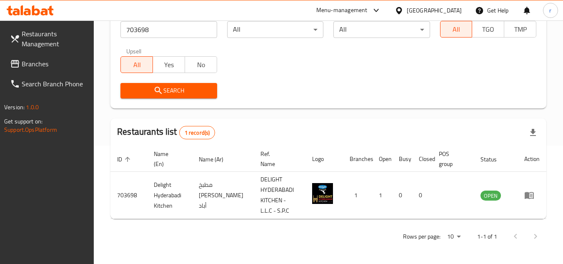
click at [32, 62] on span "Branches" at bounding box center [55, 64] width 66 height 10
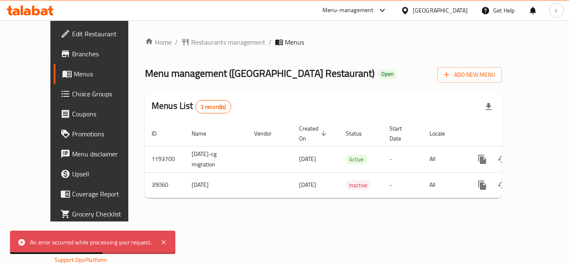
click at [410, 11] on div at bounding box center [407, 10] width 12 height 9
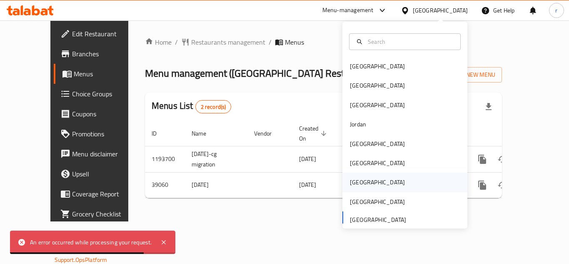
click at [350, 179] on div "[GEOGRAPHIC_DATA]" at bounding box center [377, 181] width 55 height 9
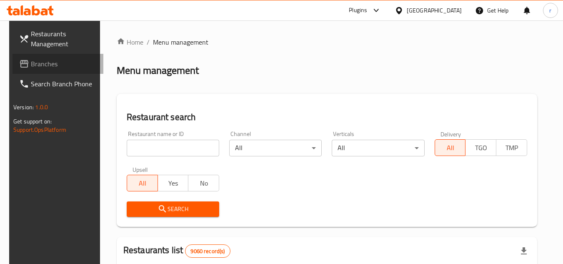
click at [31, 68] on span "Branches" at bounding box center [64, 64] width 66 height 10
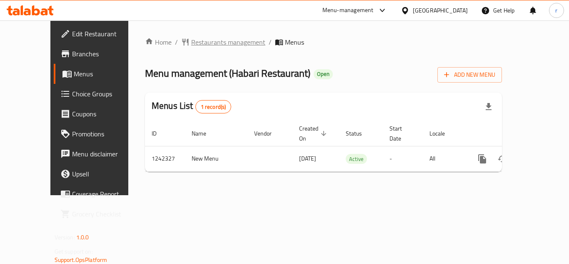
click at [191, 37] on span "Restaurants management" at bounding box center [228, 42] width 74 height 10
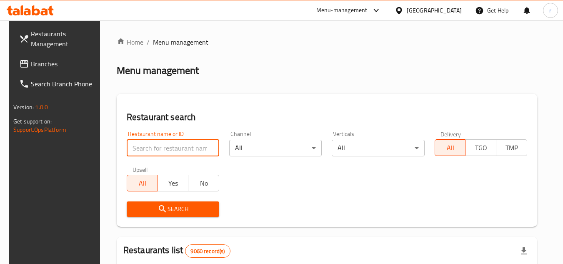
click at [163, 147] on input "search" at bounding box center [173, 148] width 92 height 17
paste input "681098"
type input "681098"
click at [169, 211] on span "Search" at bounding box center [172, 209] width 79 height 10
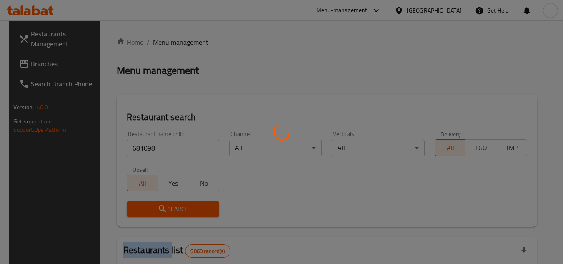
click at [169, 211] on div at bounding box center [281, 132] width 563 height 264
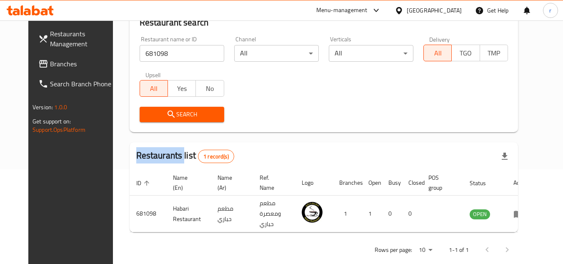
scroll to position [101, 0]
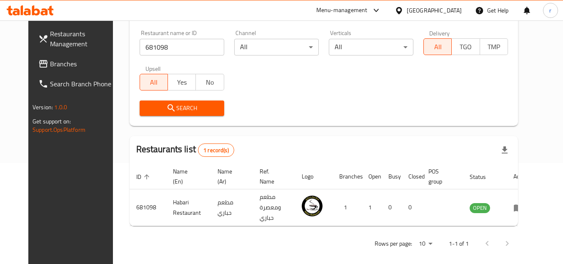
click at [455, 9] on div "Qatar" at bounding box center [433, 10] width 55 height 9
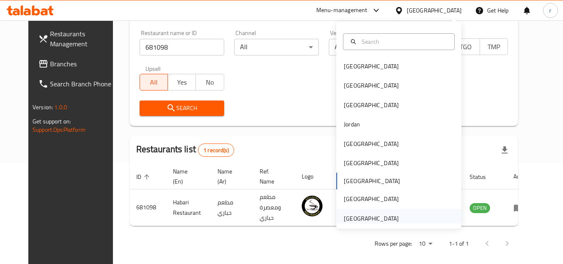
click at [356, 218] on div "[GEOGRAPHIC_DATA]" at bounding box center [371, 218] width 55 height 9
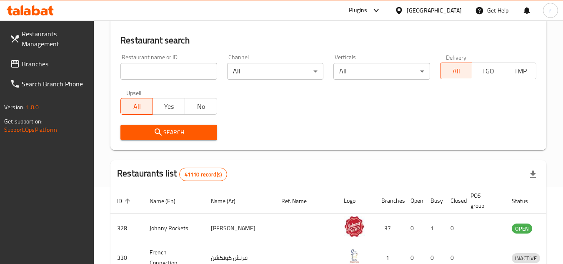
scroll to position [101, 0]
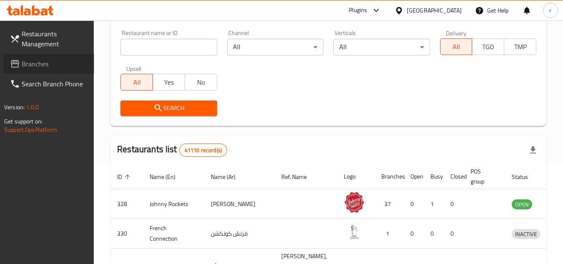
click at [45, 63] on span "Branches" at bounding box center [55, 64] width 66 height 10
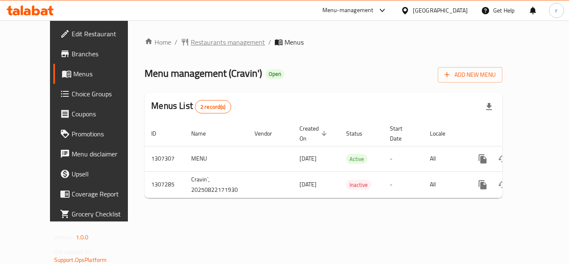
click at [191, 43] on span "Restaurants management" at bounding box center [228, 42] width 74 height 10
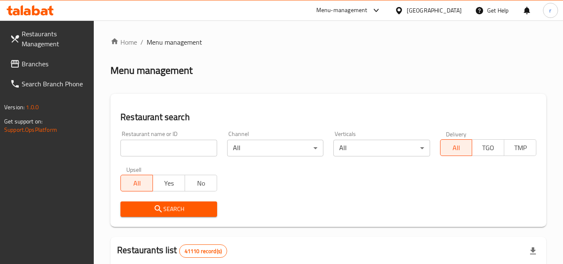
click at [177, 142] on input "search" at bounding box center [168, 148] width 96 height 17
paste input "704406"
type input "704406"
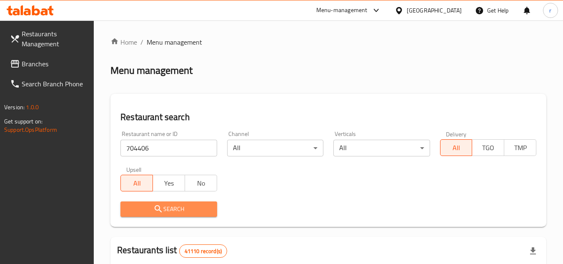
click at [150, 209] on span "Search" at bounding box center [168, 209] width 83 height 10
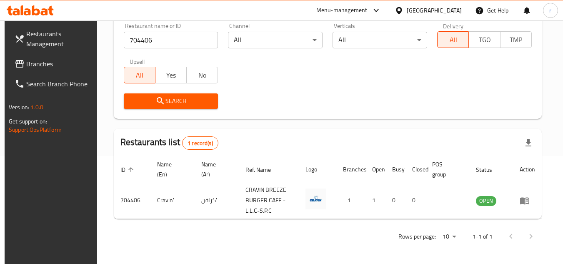
scroll to position [108, 0]
click at [452, 8] on div "[GEOGRAPHIC_DATA]" at bounding box center [433, 10] width 55 height 9
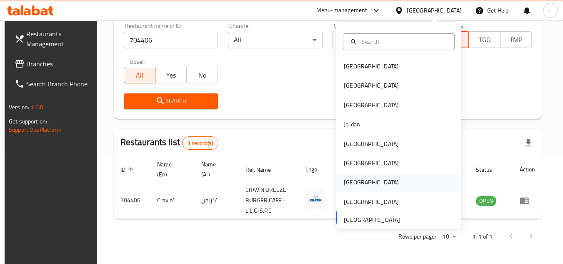
click at [344, 177] on div "[GEOGRAPHIC_DATA]" at bounding box center [371, 181] width 55 height 9
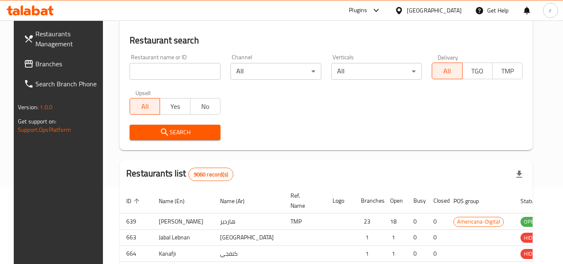
scroll to position [108, 0]
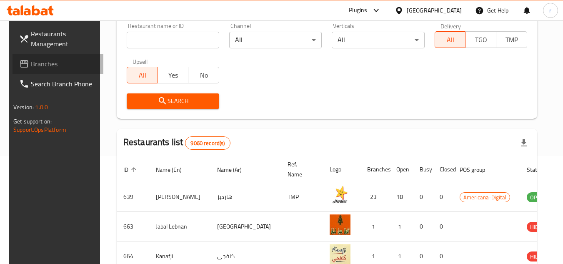
click at [41, 69] on span "Branches" at bounding box center [64, 64] width 66 height 10
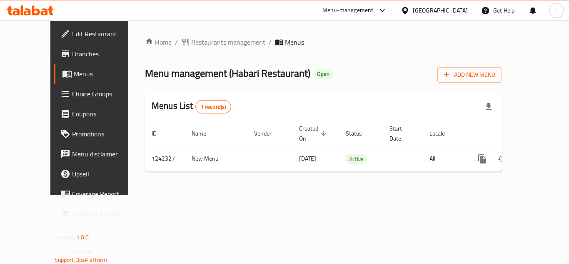
click at [196, 37] on span "Restaurants management" at bounding box center [228, 42] width 74 height 10
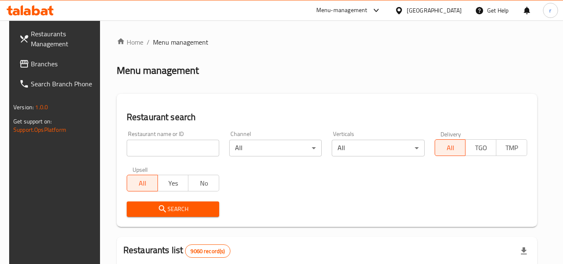
click at [173, 147] on input "search" at bounding box center [173, 148] width 92 height 17
paste input "681098"
type input "681098"
click at [162, 208] on icon "submit" at bounding box center [162, 209] width 10 height 10
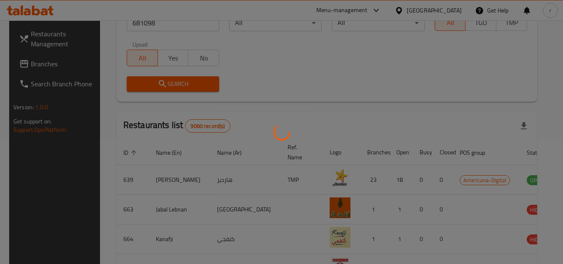
scroll to position [101, 0]
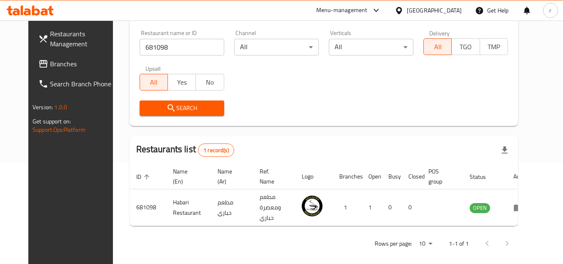
click at [449, 6] on div "Qatar" at bounding box center [433, 10] width 55 height 9
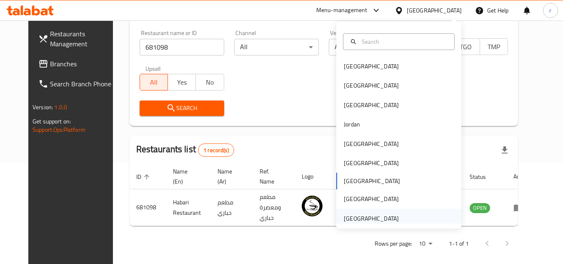
click at [346, 217] on div "[GEOGRAPHIC_DATA]" at bounding box center [371, 218] width 55 height 9
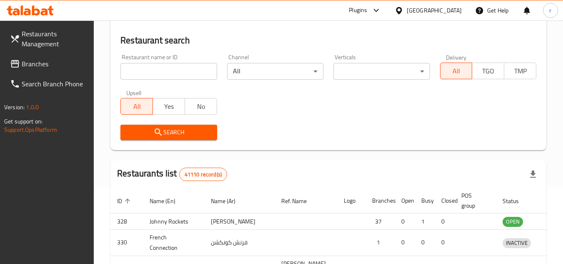
scroll to position [101, 0]
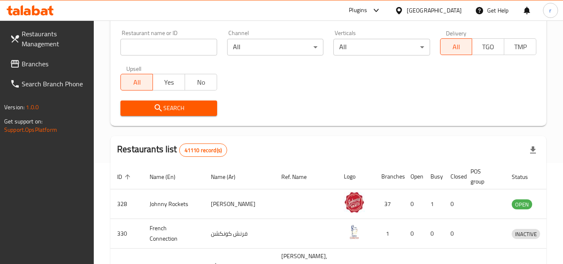
click at [57, 63] on span "Branches" at bounding box center [55, 64] width 66 height 10
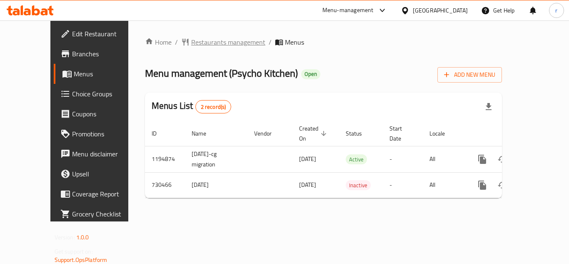
click at [191, 43] on span "Restaurants management" at bounding box center [228, 42] width 74 height 10
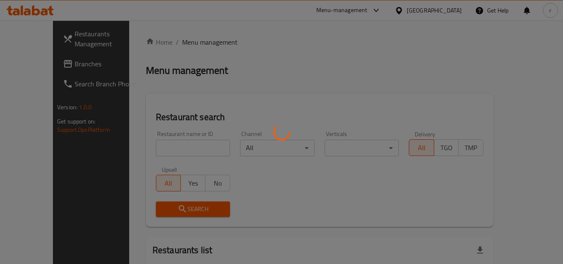
click at [147, 146] on div at bounding box center [281, 132] width 563 height 264
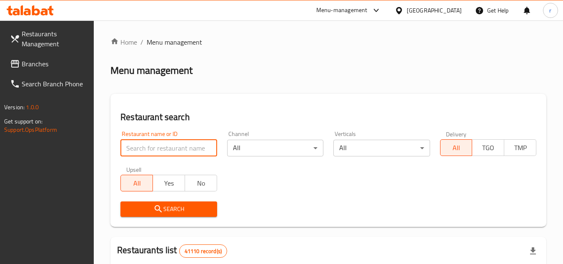
click at [147, 146] on input "search" at bounding box center [168, 148] width 96 height 17
paste input "646573"
type input "646573"
click at [142, 204] on span "Search" at bounding box center [168, 209] width 83 height 10
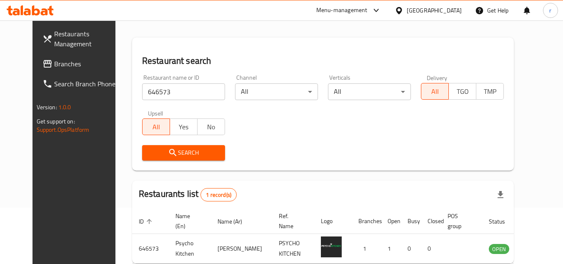
scroll to position [17, 0]
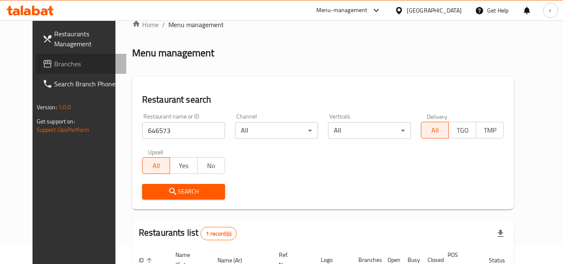
click at [54, 67] on span "Branches" at bounding box center [87, 64] width 66 height 10
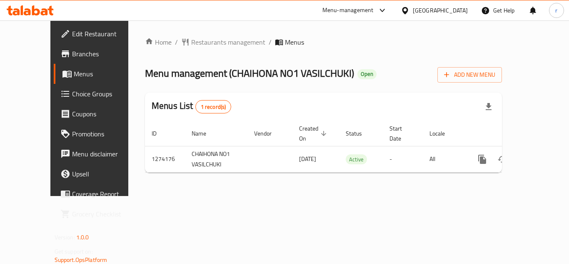
click at [191, 44] on span "Restaurants management" at bounding box center [228, 42] width 74 height 10
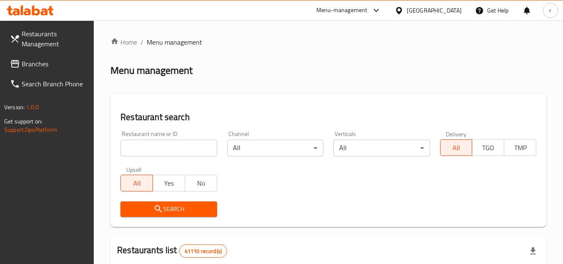
click at [157, 148] on input "search" at bounding box center [168, 148] width 96 height 17
paste input "691092"
type input "691092"
click at [155, 211] on icon "submit" at bounding box center [158, 209] width 10 height 10
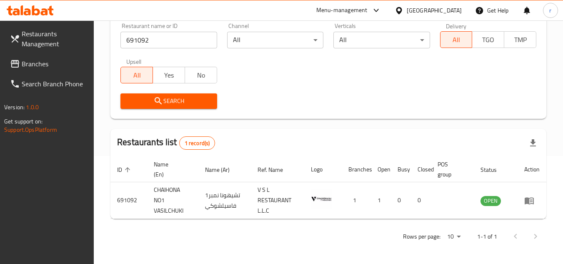
scroll to position [108, 0]
click at [52, 60] on span "Branches" at bounding box center [55, 64] width 66 height 10
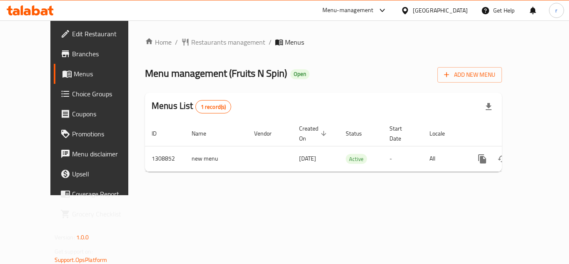
click at [194, 47] on span "Restaurants management" at bounding box center [228, 42] width 74 height 10
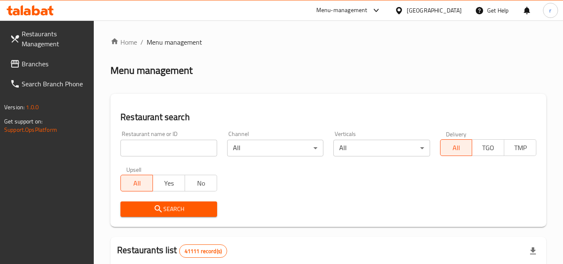
paste input "704989"
type input "704989"
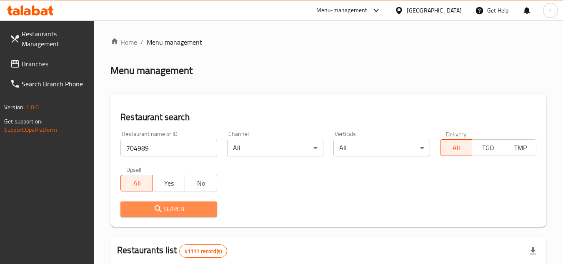
click at [145, 203] on button "Search" at bounding box center [168, 208] width 96 height 15
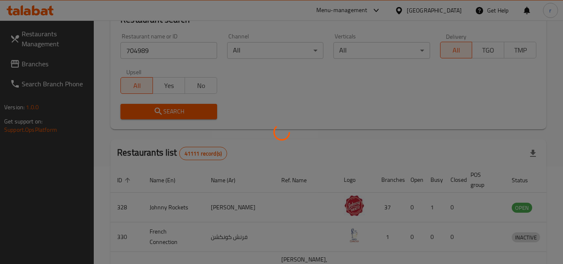
scroll to position [108, 0]
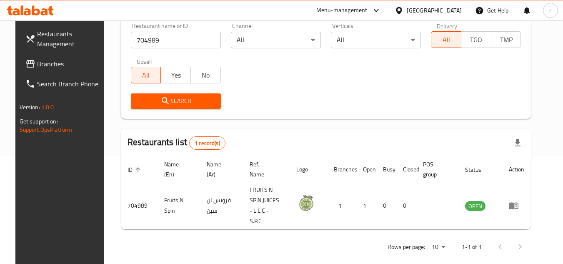
click at [411, 16] on div "[GEOGRAPHIC_DATA]" at bounding box center [428, 10] width 80 height 20
click at [398, 11] on icon at bounding box center [399, 10] width 6 height 7
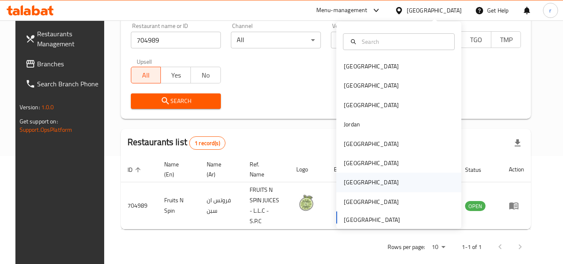
click at [346, 180] on div "Qatar" at bounding box center [371, 181] width 55 height 9
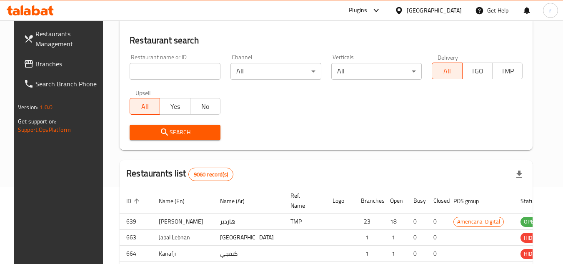
scroll to position [108, 0]
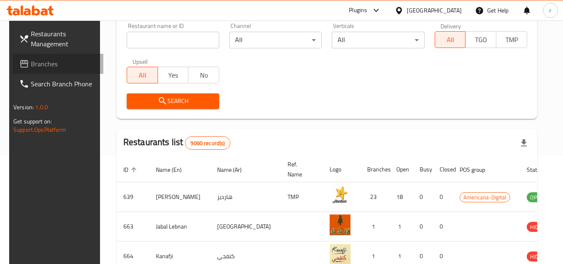
click at [34, 67] on span "Branches" at bounding box center [64, 64] width 66 height 10
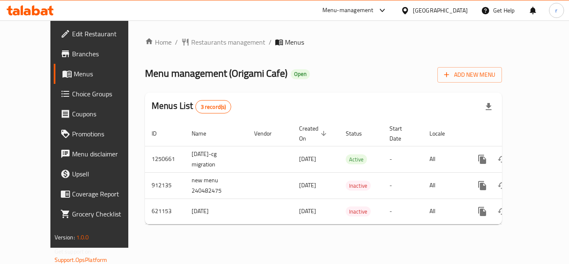
click at [191, 43] on span "Restaurants management" at bounding box center [228, 42] width 74 height 10
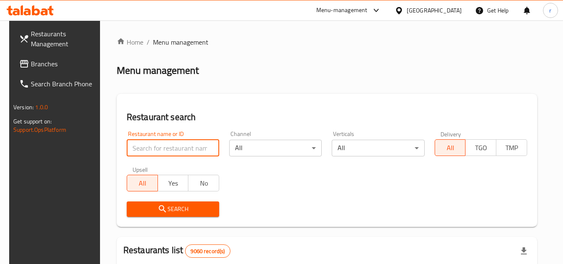
click at [145, 146] on input "search" at bounding box center [173, 148] width 92 height 17
click at [145, 145] on input "search" at bounding box center [173, 148] width 92 height 17
paste input "639139"
type input "639139"
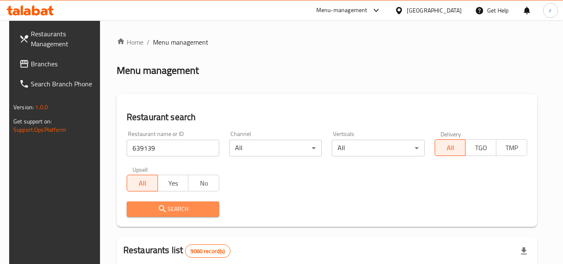
click at [150, 204] on span "Search" at bounding box center [172, 209] width 79 height 10
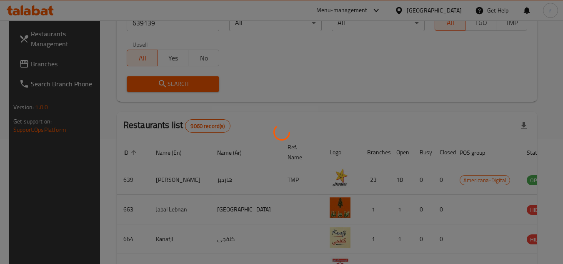
scroll to position [101, 0]
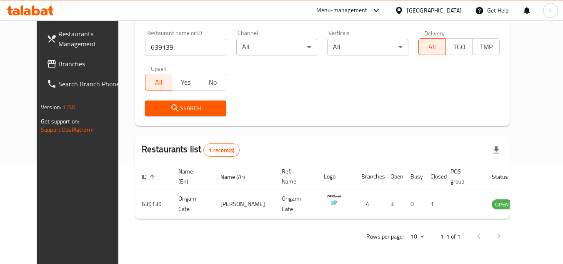
click at [403, 9] on icon at bounding box center [398, 10] width 9 height 9
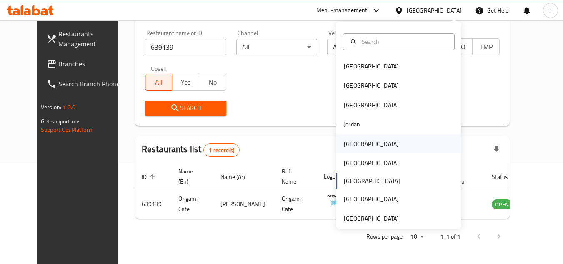
click at [344, 140] on div "[GEOGRAPHIC_DATA]" at bounding box center [371, 143] width 55 height 9
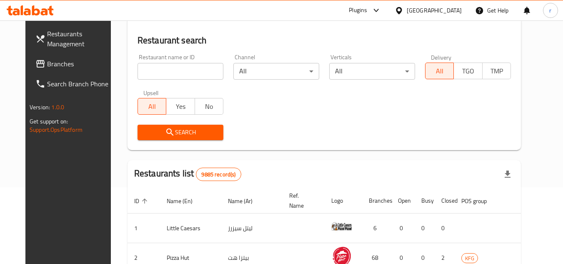
scroll to position [101, 0]
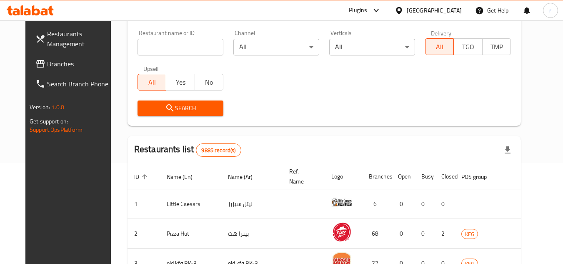
click at [47, 60] on span "Branches" at bounding box center [80, 64] width 66 height 10
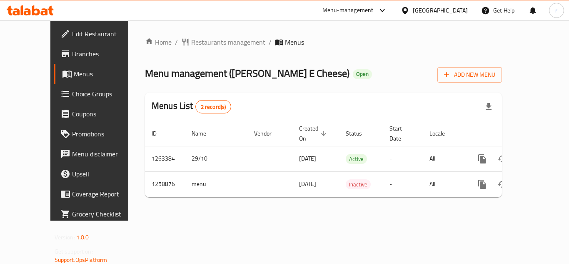
click at [199, 44] on span "Restaurants management" at bounding box center [228, 42] width 74 height 10
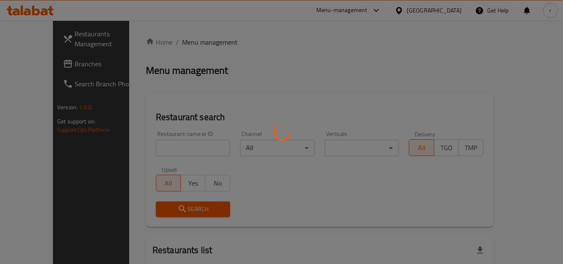
click at [157, 146] on div at bounding box center [281, 132] width 563 height 264
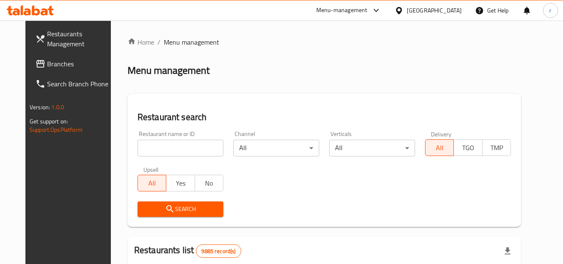
click at [157, 146] on input "search" at bounding box center [180, 148] width 86 height 17
paste input "684200"
type input "684200"
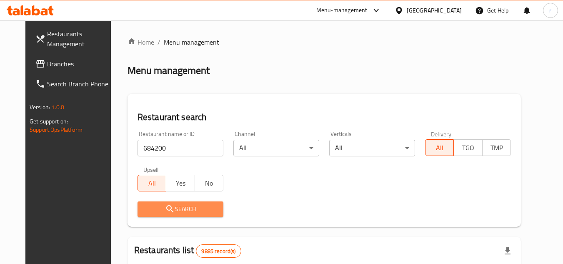
click at [165, 207] on icon "submit" at bounding box center [170, 209] width 10 height 10
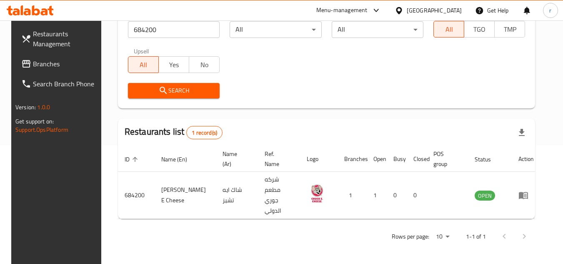
scroll to position [101, 0]
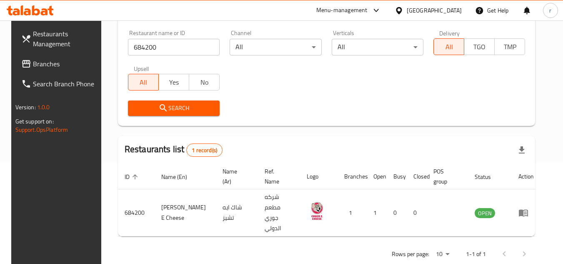
click at [444, 10] on div "[GEOGRAPHIC_DATA]" at bounding box center [433, 10] width 55 height 9
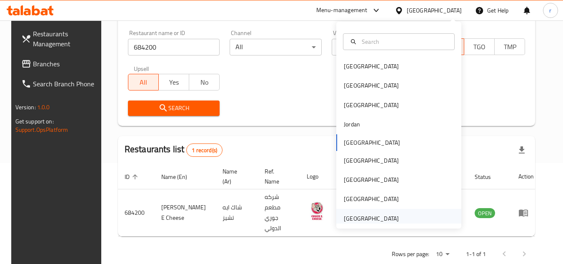
click at [344, 218] on div "[GEOGRAPHIC_DATA]" at bounding box center [371, 218] width 55 height 9
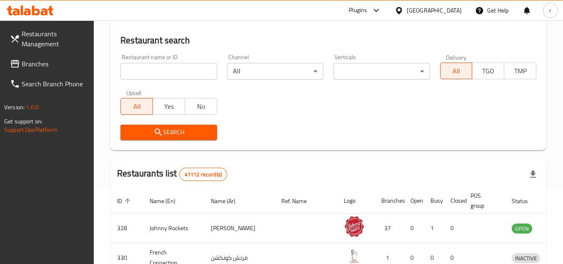
scroll to position [101, 0]
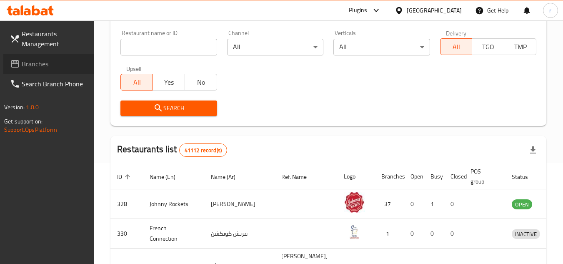
click at [42, 62] on span "Branches" at bounding box center [55, 64] width 66 height 10
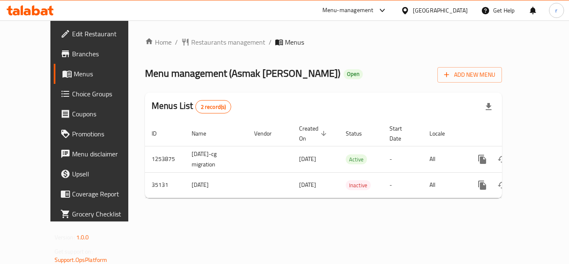
click at [191, 44] on span "Restaurants management" at bounding box center [228, 42] width 74 height 10
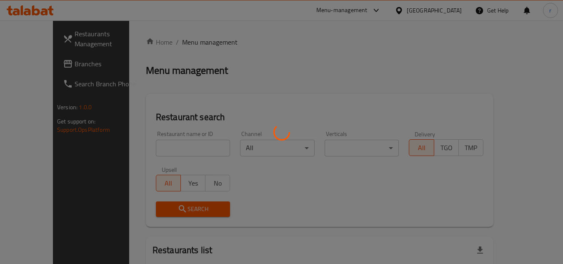
click at [160, 144] on div at bounding box center [281, 132] width 563 height 264
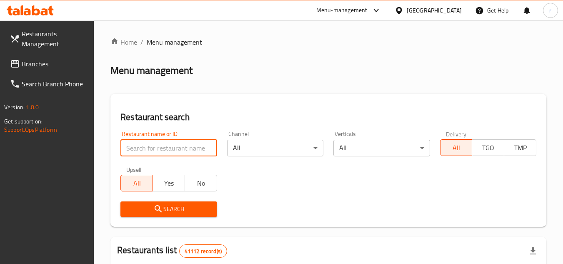
click at [160, 144] on input "search" at bounding box center [168, 148] width 96 height 17
paste input "18128"
type input "18128"
click at [166, 204] on span "Search" at bounding box center [168, 209] width 83 height 10
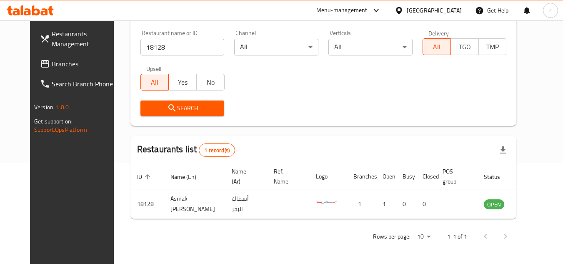
scroll to position [101, 0]
click at [409, 13] on div "[GEOGRAPHIC_DATA]" at bounding box center [433, 10] width 55 height 9
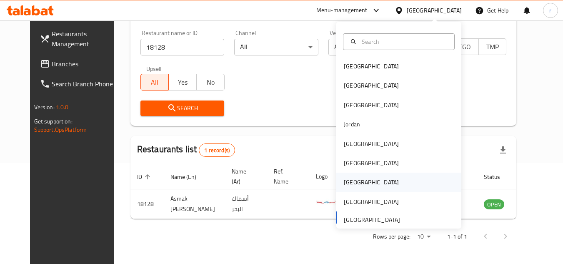
click at [354, 176] on div "Qatar" at bounding box center [371, 181] width 68 height 19
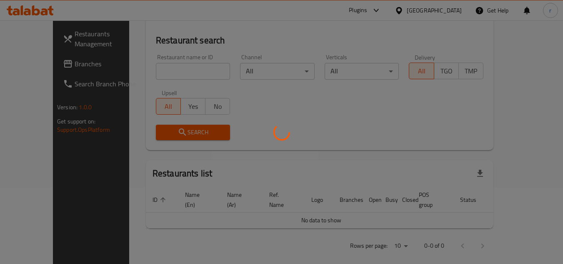
scroll to position [101, 0]
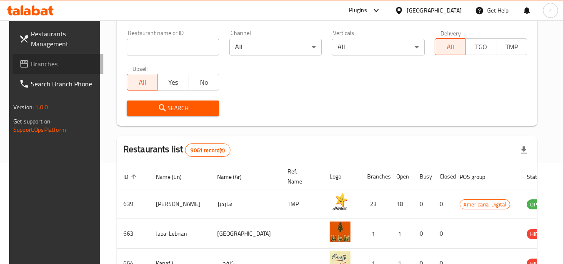
click at [31, 67] on span "Branches" at bounding box center [64, 64] width 66 height 10
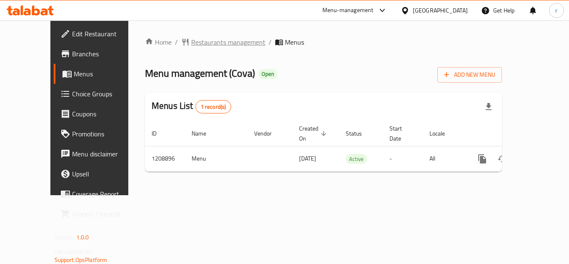
click at [206, 42] on span "Restaurants management" at bounding box center [228, 42] width 74 height 10
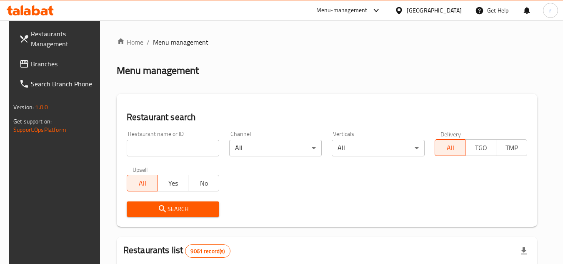
click at [166, 148] on input "search" at bounding box center [173, 148] width 92 height 17
paste input "670844"
type input "670844"
click at [164, 207] on span "Search" at bounding box center [172, 209] width 79 height 10
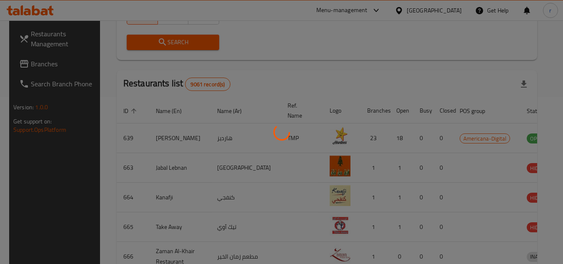
scroll to position [101, 0]
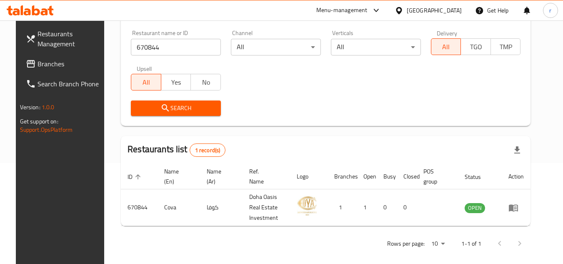
click at [403, 7] on icon at bounding box center [398, 10] width 9 height 9
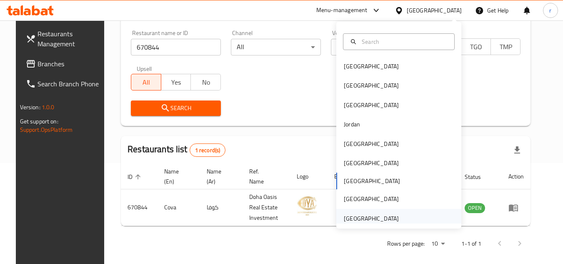
click at [352, 219] on div "[GEOGRAPHIC_DATA]" at bounding box center [371, 218] width 55 height 9
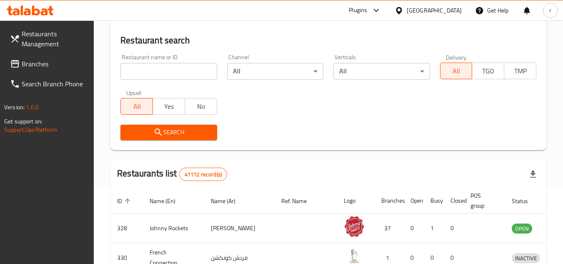
scroll to position [101, 0]
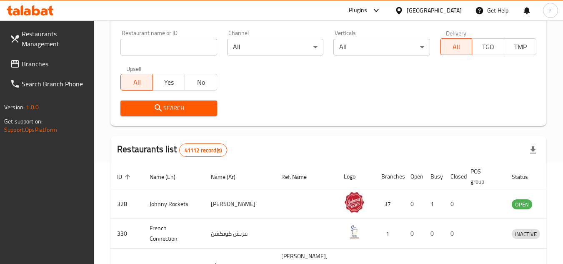
click at [51, 68] on span "Branches" at bounding box center [55, 64] width 66 height 10
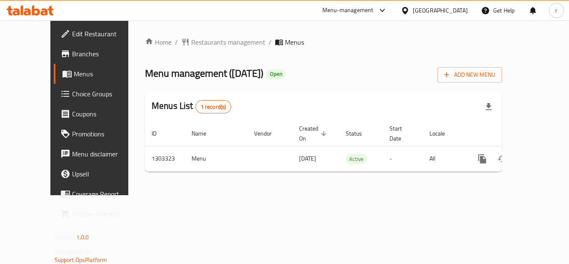
click at [197, 42] on span "Restaurants management" at bounding box center [228, 42] width 74 height 10
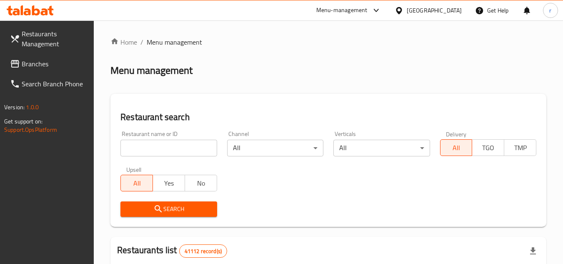
click at [167, 145] on input "search" at bounding box center [168, 148] width 96 height 17
paste input "702766"
type input "702766"
click at [152, 207] on span "Search" at bounding box center [168, 209] width 83 height 10
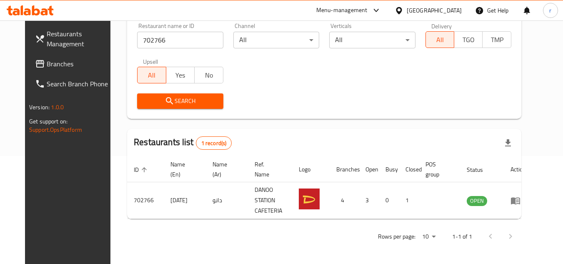
scroll to position [101, 0]
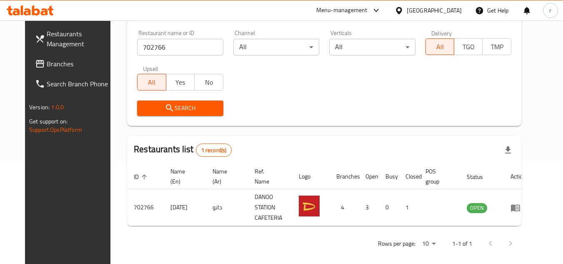
drag, startPoint x: 26, startPoint y: 60, endPoint x: 125, endPoint y: 62, distance: 98.3
click at [47, 60] on span "Branches" at bounding box center [80, 64] width 66 height 10
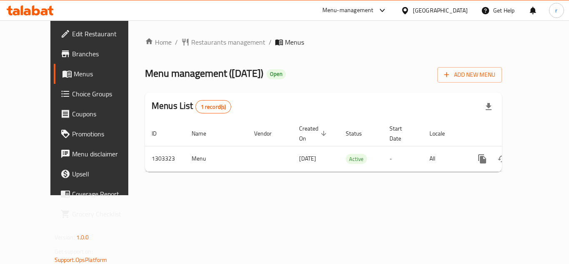
click at [191, 41] on span "Restaurants management" at bounding box center [228, 42] width 74 height 10
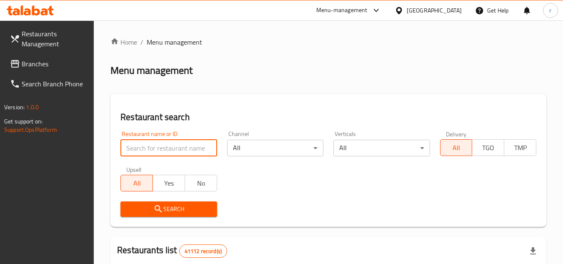
click at [150, 143] on input "search" at bounding box center [168, 148] width 96 height 17
paste input "702766"
type input "702766"
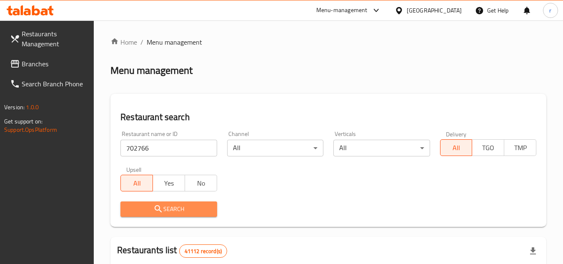
click at [157, 212] on icon "submit" at bounding box center [158, 209] width 10 height 10
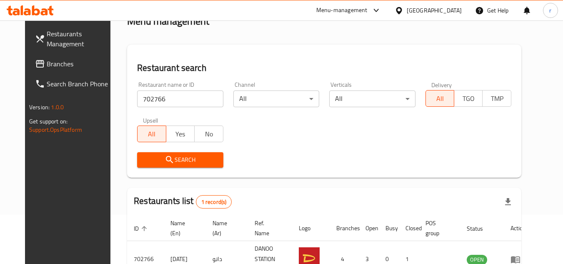
scroll to position [101, 0]
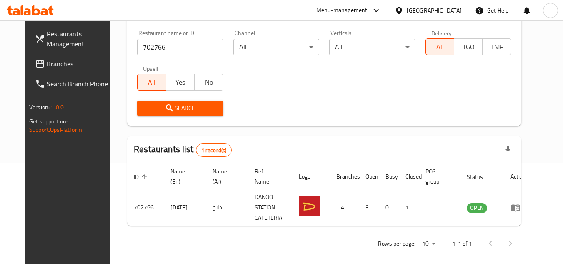
drag, startPoint x: 42, startPoint y: 65, endPoint x: 56, endPoint y: 64, distance: 13.3
click at [47, 65] on span "Branches" at bounding box center [80, 64] width 66 height 10
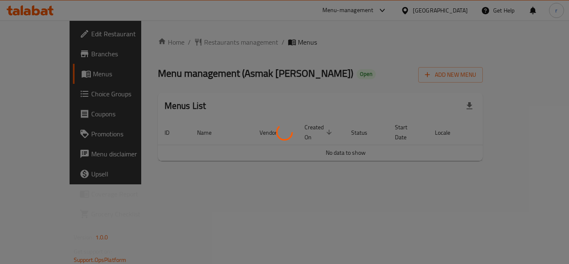
click at [193, 44] on div at bounding box center [284, 132] width 569 height 264
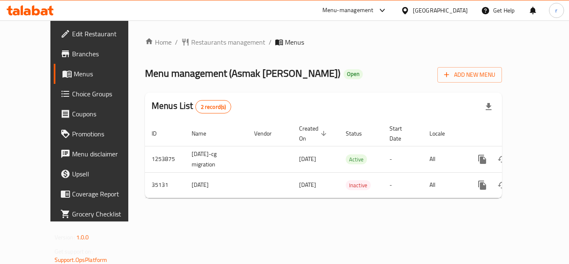
click at [195, 43] on span "Restaurants management" at bounding box center [228, 42] width 74 height 10
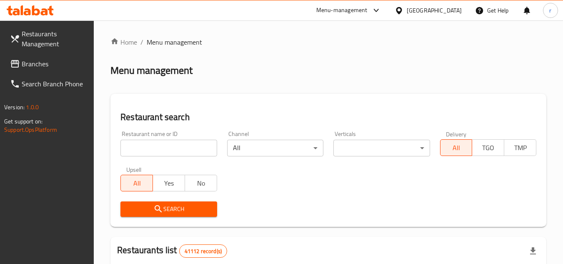
click at [165, 149] on input "search" at bounding box center [168, 148] width 96 height 17
paste input "18128"
type input "18128"
click at [144, 210] on span "Search" at bounding box center [168, 209] width 83 height 10
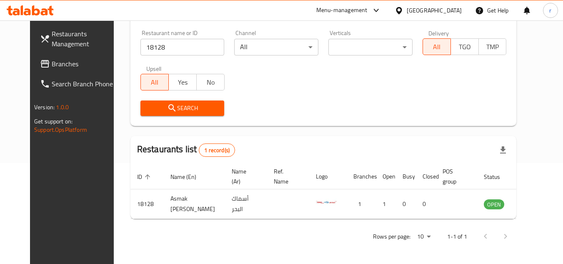
scroll to position [101, 0]
click at [419, 8] on div "[GEOGRAPHIC_DATA]" at bounding box center [433, 10] width 55 height 9
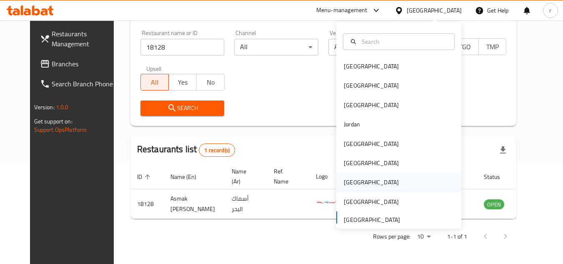
click at [344, 177] on div "[GEOGRAPHIC_DATA]" at bounding box center [371, 181] width 55 height 9
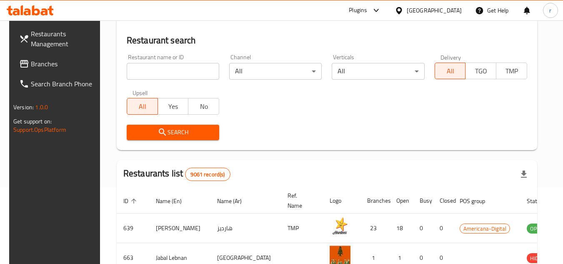
scroll to position [101, 0]
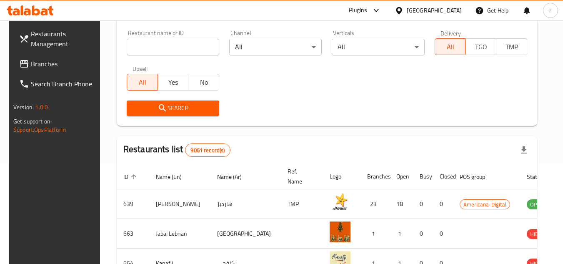
click at [48, 67] on span "Branches" at bounding box center [64, 64] width 66 height 10
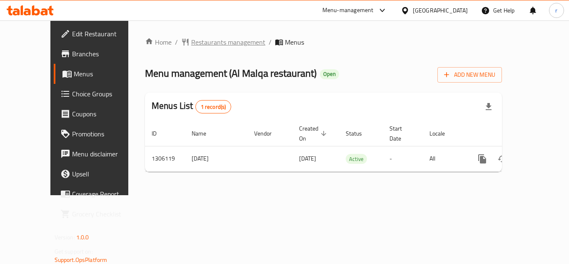
click at [192, 44] on span "Restaurants management" at bounding box center [228, 42] width 74 height 10
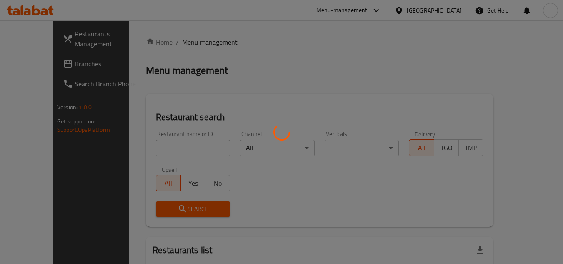
click at [169, 144] on div at bounding box center [281, 132] width 563 height 264
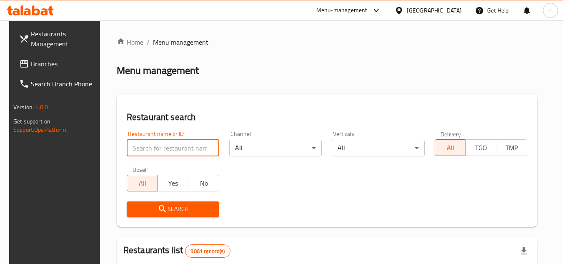
click at [167, 148] on input "search" at bounding box center [173, 148] width 92 height 17
paste input "703982"
type input "703982"
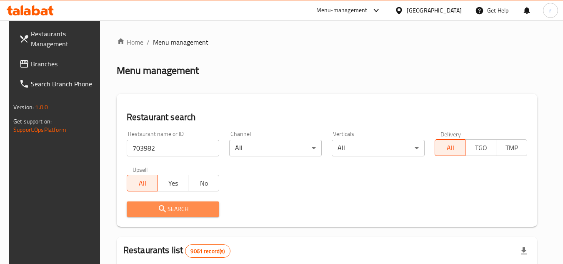
click at [157, 207] on icon "submit" at bounding box center [162, 209] width 10 height 10
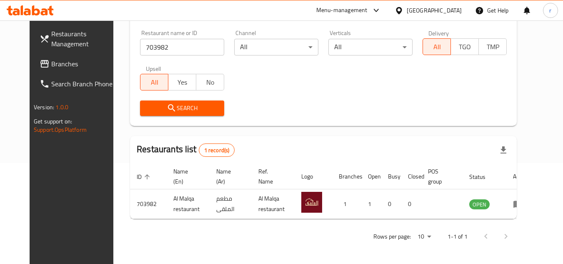
scroll to position [101, 0]
click at [403, 14] on icon at bounding box center [398, 10] width 9 height 9
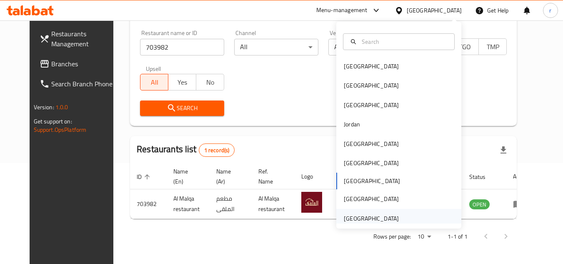
click at [378, 216] on div "[GEOGRAPHIC_DATA]" at bounding box center [371, 218] width 55 height 9
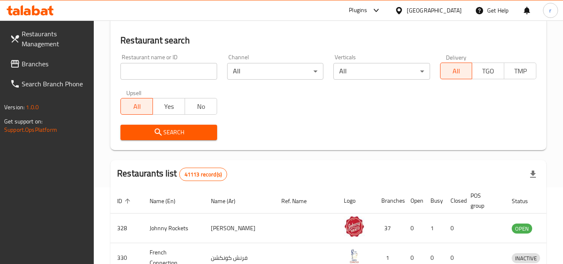
scroll to position [101, 0]
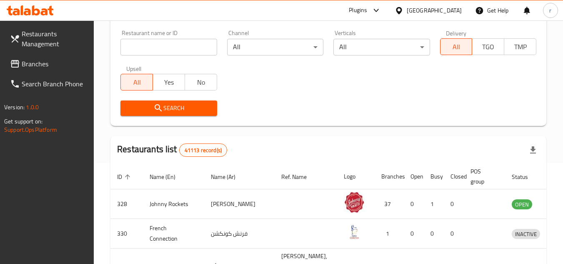
click at [40, 65] on span "Branches" at bounding box center [55, 64] width 66 height 10
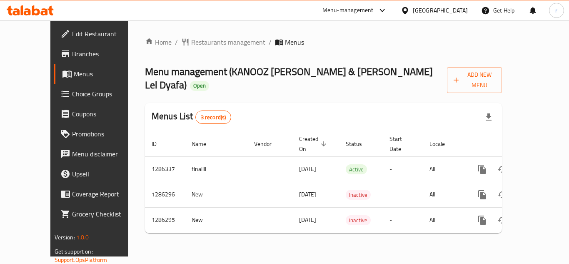
click at [191, 42] on span "Restaurants management" at bounding box center [228, 42] width 74 height 10
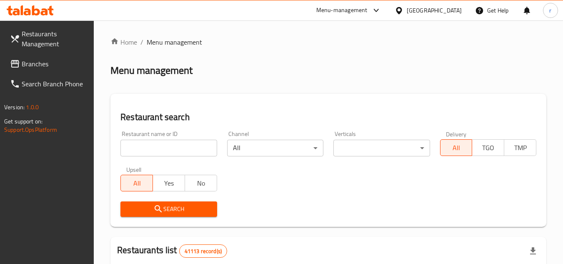
click at [154, 150] on div at bounding box center [281, 132] width 563 height 264
click at [155, 150] on input "search" at bounding box center [168, 148] width 96 height 17
paste input "696046"
type input "696046"
click at [144, 202] on button "Search" at bounding box center [168, 208] width 96 height 15
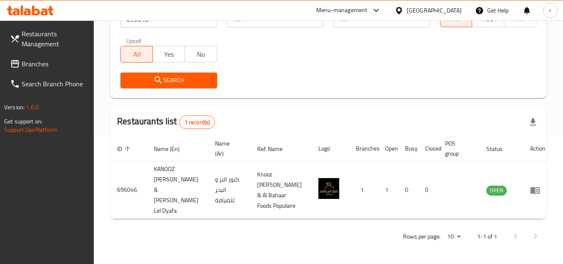
scroll to position [118, 0]
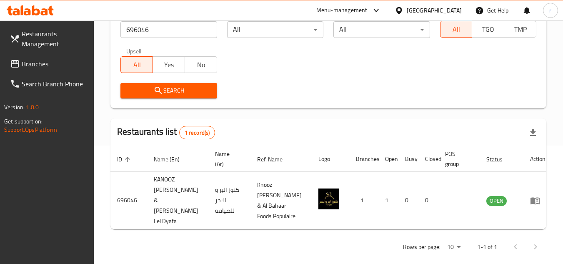
drag, startPoint x: 15, startPoint y: 58, endPoint x: 37, endPoint y: 58, distance: 22.1
click at [15, 58] on link "Branches" at bounding box center [48, 64] width 91 height 20
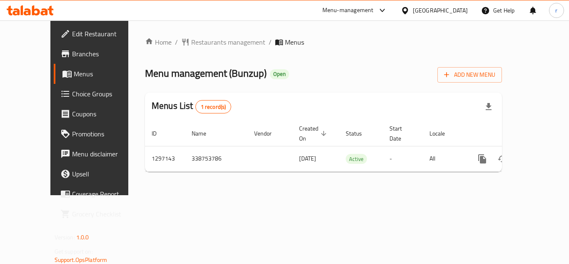
click at [191, 44] on span "Restaurants management" at bounding box center [228, 42] width 74 height 10
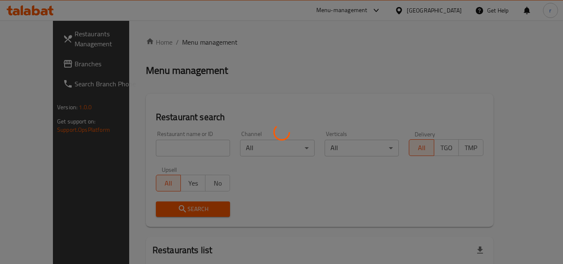
click at [160, 148] on div at bounding box center [281, 132] width 563 height 264
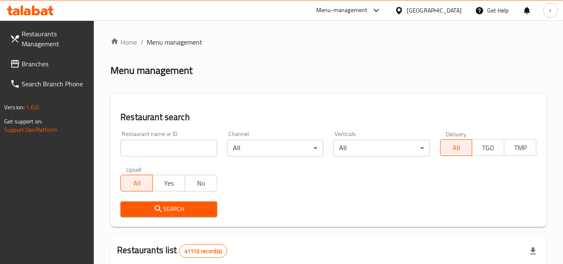
click at [160, 148] on input "search" at bounding box center [168, 148] width 96 height 17
paste input "700378"
type input "700378"
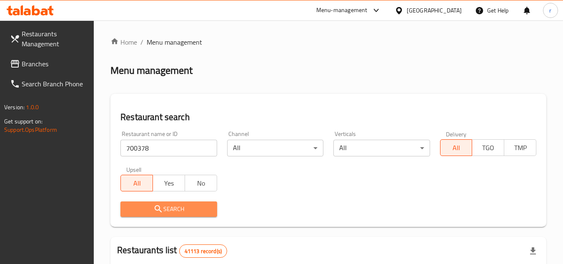
click at [166, 208] on span "Search" at bounding box center [168, 209] width 83 height 10
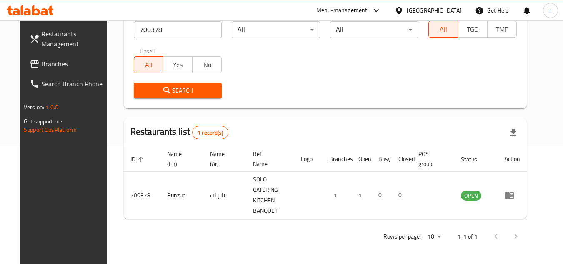
scroll to position [108, 0]
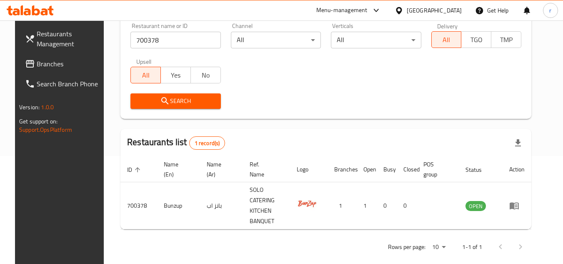
click at [57, 64] on span "Branches" at bounding box center [70, 64] width 66 height 10
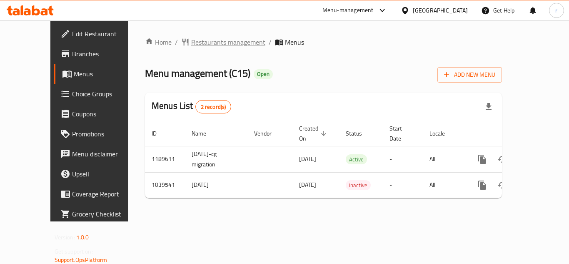
click at [193, 45] on span "Restaurants management" at bounding box center [228, 42] width 74 height 10
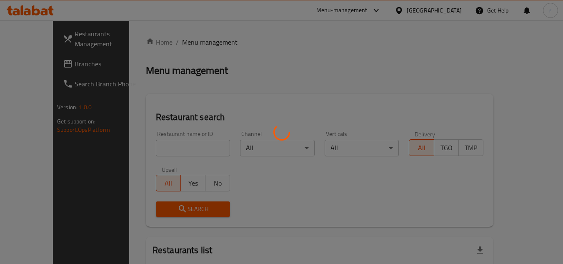
click at [161, 146] on div at bounding box center [281, 132] width 563 height 264
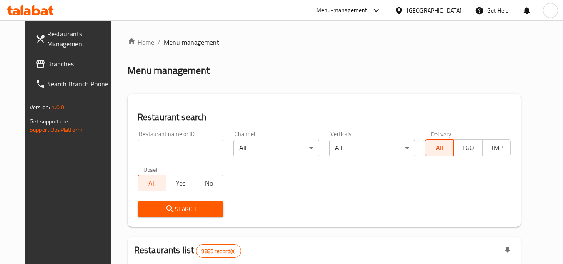
click at [161, 146] on input "search" at bounding box center [180, 148] width 86 height 17
paste input "661952"
type input "661952"
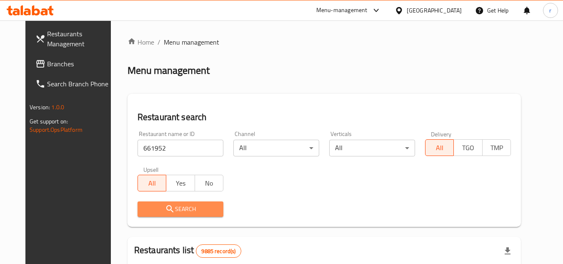
click at [156, 201] on button "Search" at bounding box center [180, 208] width 86 height 15
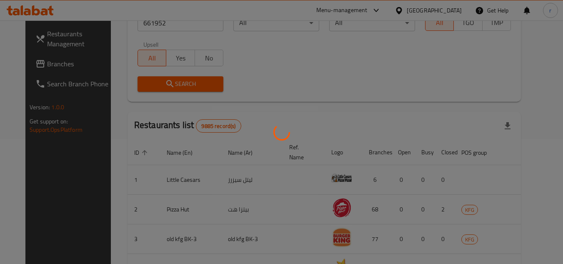
scroll to position [101, 0]
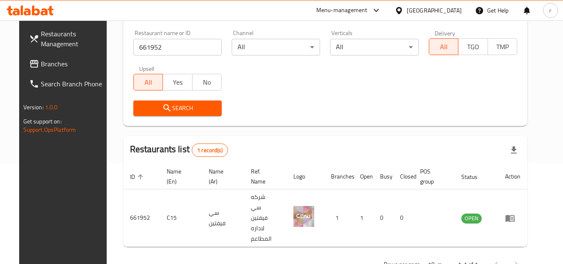
drag, startPoint x: 56, startPoint y: 65, endPoint x: 171, endPoint y: 12, distance: 126.7
click at [56, 65] on span "Branches" at bounding box center [74, 64] width 66 height 10
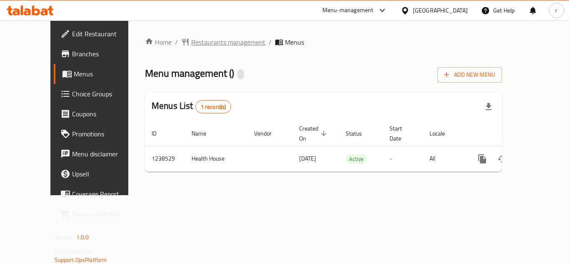
click at [191, 41] on span "Restaurants management" at bounding box center [228, 42] width 74 height 10
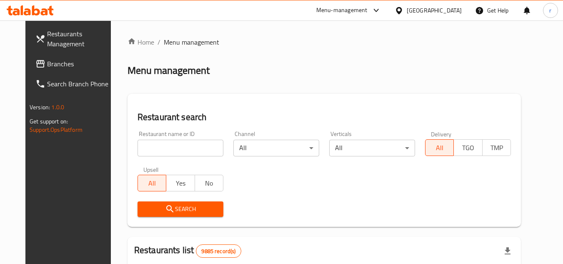
click at [177, 150] on div at bounding box center [281, 132] width 563 height 264
click at [177, 150] on input "search" at bounding box center [180, 148] width 86 height 17
paste input "679754"
type input "679754"
click at [176, 209] on span "Search" at bounding box center [180, 209] width 72 height 10
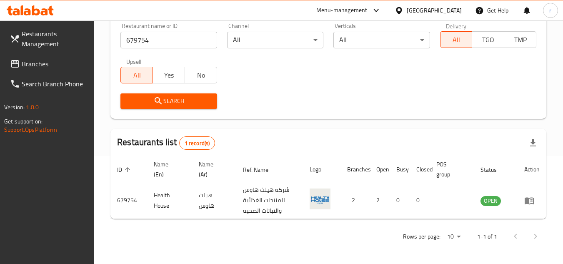
scroll to position [108, 0]
click at [446, 12] on div "Kuwait" at bounding box center [433, 10] width 55 height 9
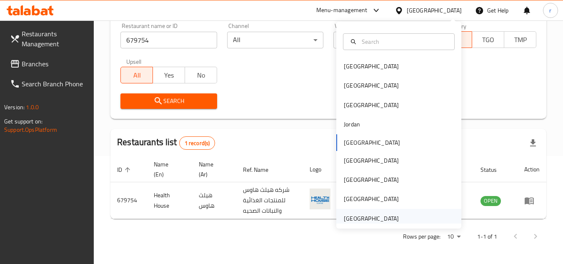
click at [351, 218] on div "[GEOGRAPHIC_DATA]" at bounding box center [371, 218] width 55 height 9
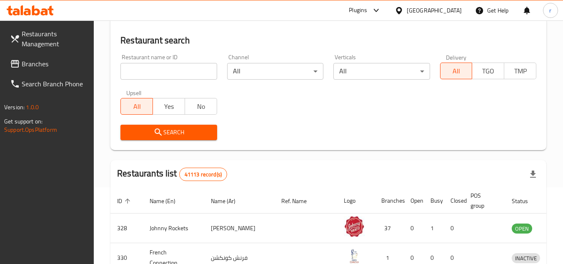
scroll to position [108, 0]
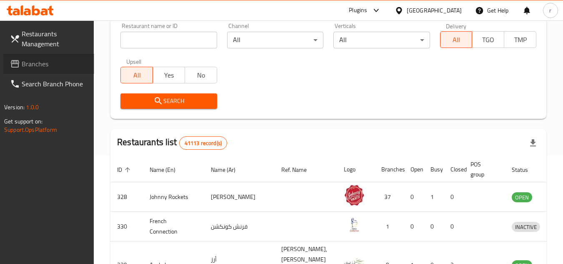
click at [21, 66] on span at bounding box center [16, 64] width 12 height 10
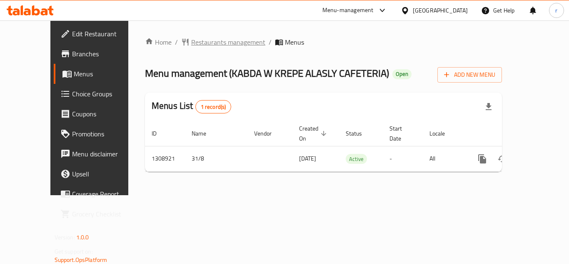
click at [194, 42] on span "Restaurants management" at bounding box center [228, 42] width 74 height 10
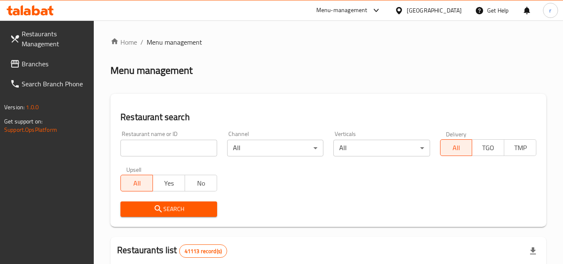
click at [156, 145] on input "search" at bounding box center [168, 148] width 96 height 17
paste input "704973"
type input "704973"
click at [179, 208] on span "Search" at bounding box center [168, 209] width 83 height 10
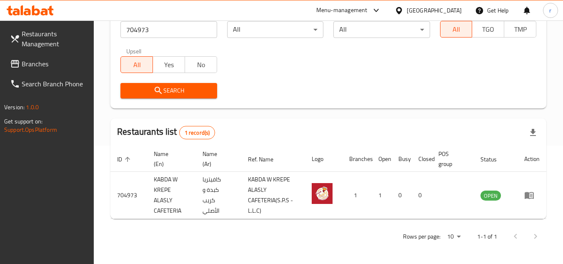
scroll to position [118, 0]
click at [40, 59] on span "Branches" at bounding box center [55, 64] width 66 height 10
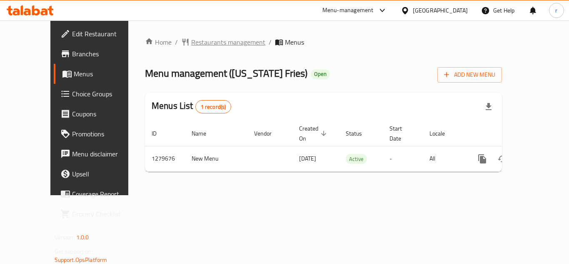
click at [191, 42] on span "Restaurants management" at bounding box center [228, 42] width 74 height 10
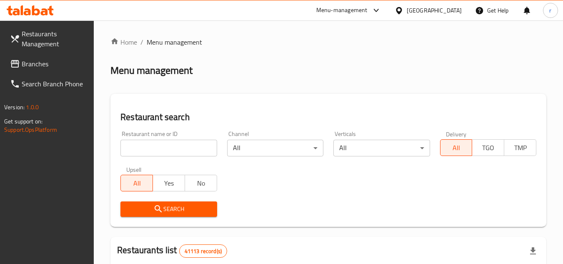
click at [161, 147] on input "search" at bounding box center [168, 148] width 96 height 17
paste input "693435"
type input "693435"
click at [174, 204] on span "Search" at bounding box center [168, 209] width 83 height 10
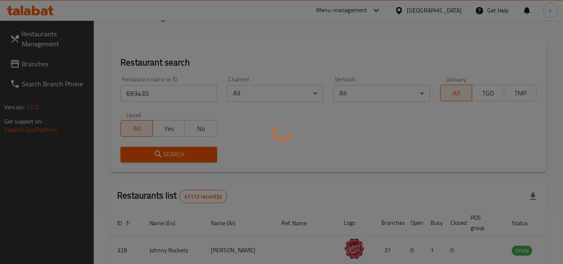
scroll to position [125, 0]
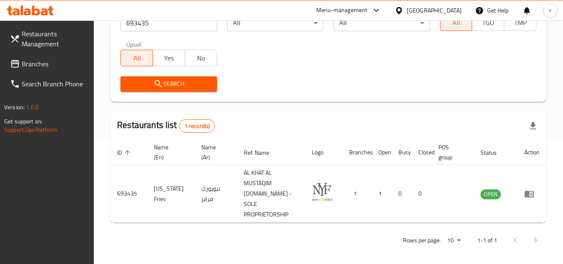
click at [29, 62] on span "Branches" at bounding box center [55, 64] width 66 height 10
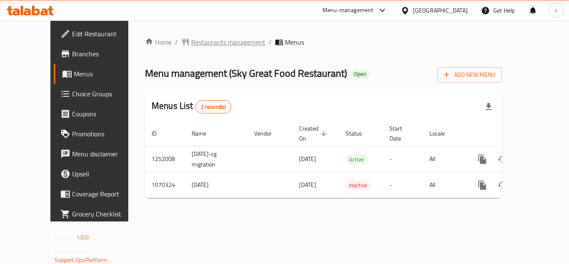
click at [191, 44] on span "Restaurants management" at bounding box center [228, 42] width 74 height 10
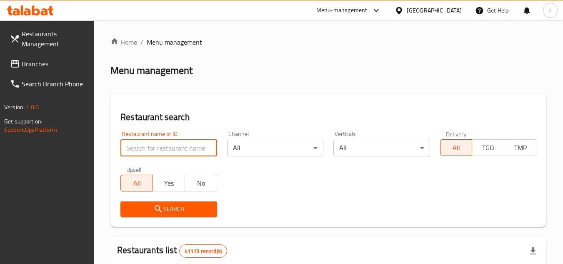
click at [160, 152] on input "search" at bounding box center [168, 148] width 96 height 17
paste input "663715"
type input "663715"
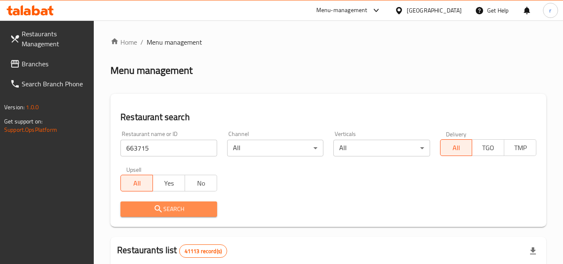
click at [164, 204] on span "Search" at bounding box center [168, 209] width 83 height 10
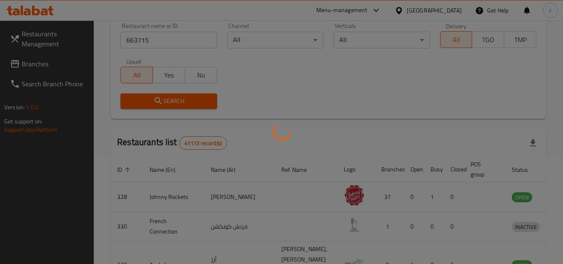
scroll to position [107, 0]
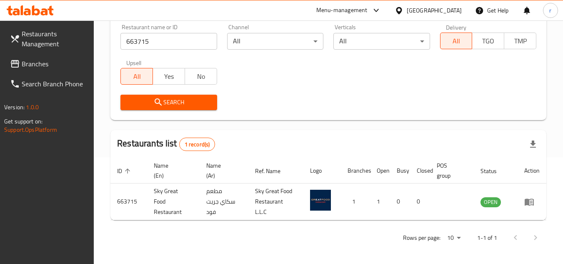
drag, startPoint x: 31, startPoint y: 63, endPoint x: 89, endPoint y: 38, distance: 62.5
click at [31, 63] on span "Branches" at bounding box center [55, 64] width 66 height 10
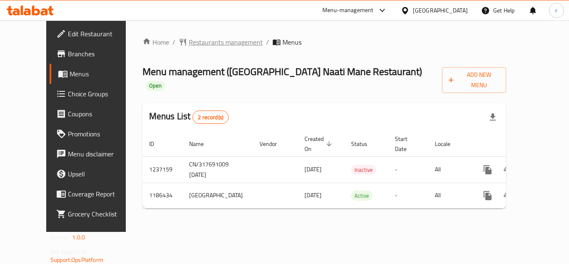
click at [189, 40] on span "Restaurants management" at bounding box center [226, 42] width 74 height 10
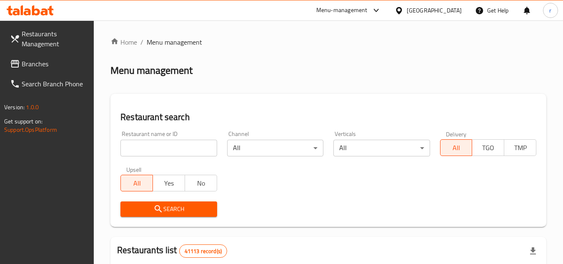
click at [155, 148] on input "search" at bounding box center [168, 148] width 96 height 17
paste input "666696"
type input "666696"
click at [147, 205] on span "Search" at bounding box center [168, 209] width 83 height 10
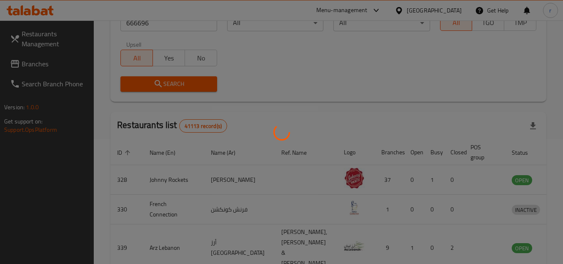
scroll to position [108, 0]
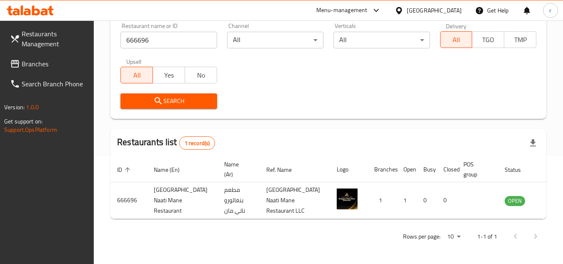
click at [53, 65] on span "Branches" at bounding box center [55, 64] width 66 height 10
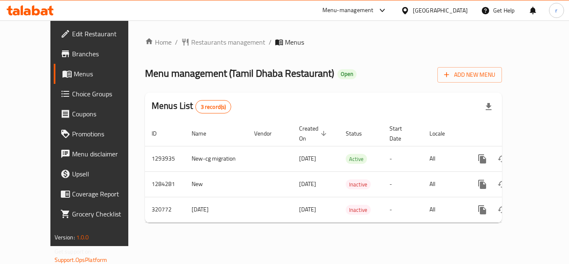
click at [191, 45] on span "Restaurants management" at bounding box center [228, 42] width 74 height 10
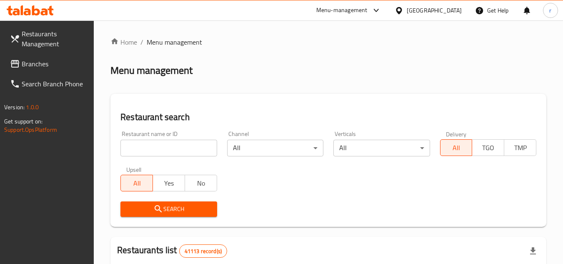
click at [142, 147] on input "search" at bounding box center [168, 148] width 96 height 17
paste input "629347"
type input "629347"
click at [150, 210] on span "Search" at bounding box center [168, 209] width 83 height 10
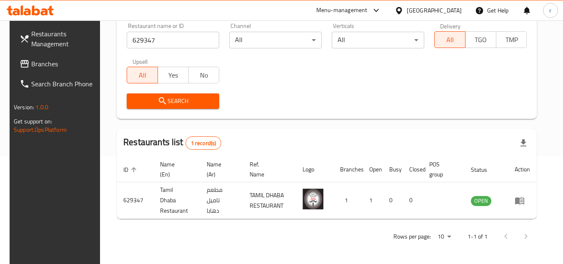
scroll to position [101, 0]
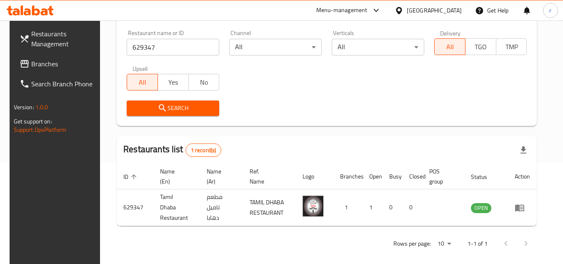
click at [416, 13] on div "[GEOGRAPHIC_DATA]" at bounding box center [433, 10] width 55 height 9
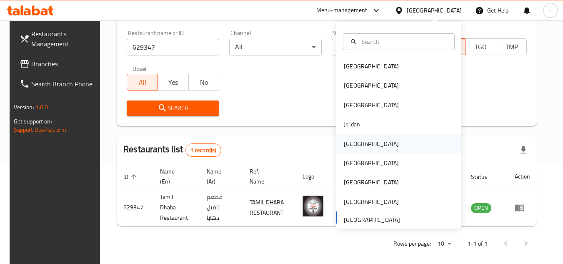
click at [360, 142] on div "[GEOGRAPHIC_DATA]" at bounding box center [371, 143] width 68 height 19
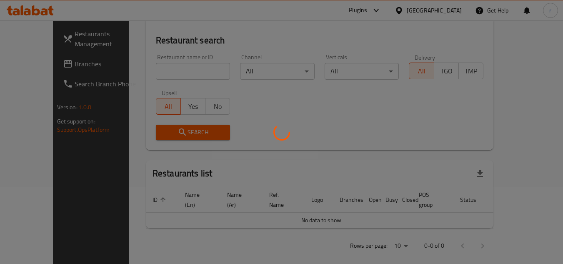
scroll to position [101, 0]
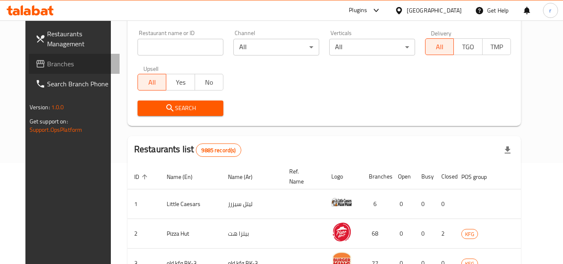
click at [47, 68] on span "Branches" at bounding box center [80, 64] width 66 height 10
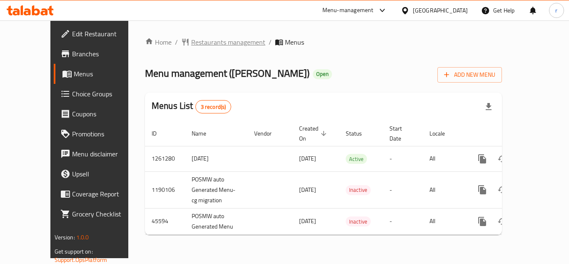
click at [191, 42] on span "Restaurants management" at bounding box center [228, 42] width 74 height 10
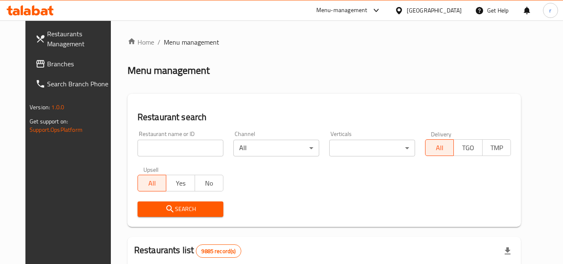
click at [155, 144] on div "Home / Menu management Menu management Restaurant search Restaurant name or ID …" at bounding box center [323, 264] width 393 height 455
click at [155, 144] on input "search" at bounding box center [180, 148] width 86 height 17
paste input "9081"
type input "9081"
click at [147, 204] on span "Search" at bounding box center [180, 209] width 72 height 10
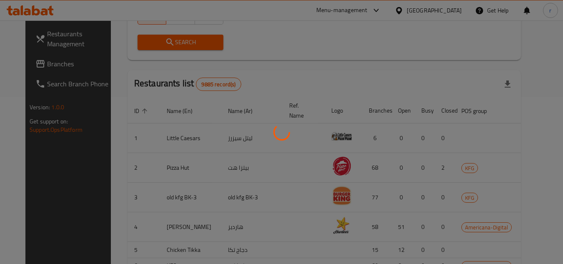
scroll to position [101, 0]
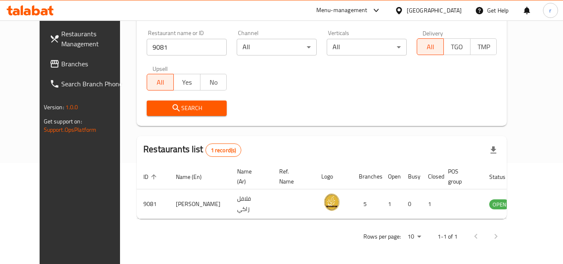
click at [403, 6] on icon at bounding box center [398, 10] width 9 height 9
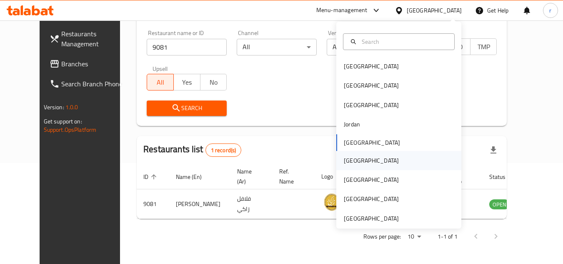
click at [361, 158] on div "[GEOGRAPHIC_DATA]" at bounding box center [398, 160] width 125 height 19
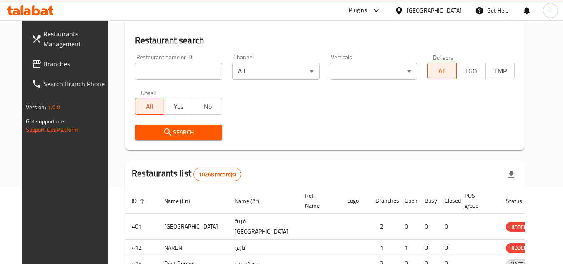
scroll to position [101, 0]
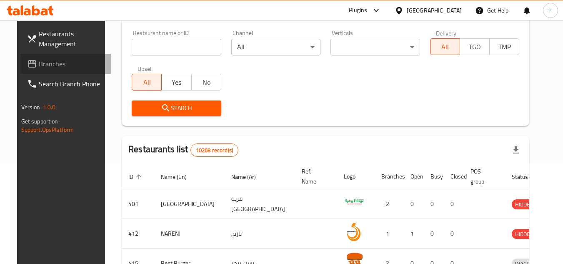
click at [46, 67] on span "Branches" at bounding box center [72, 64] width 66 height 10
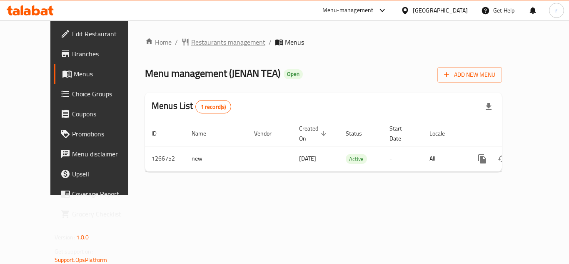
click at [209, 43] on span "Restaurants management" at bounding box center [228, 42] width 74 height 10
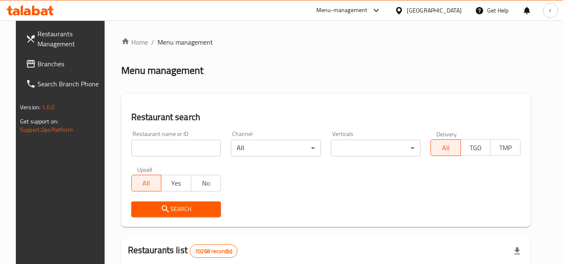
click at [147, 145] on input "search" at bounding box center [176, 148] width 90 height 17
paste input "687352"
type input "687352"
click at [160, 209] on icon "submit" at bounding box center [165, 209] width 10 height 10
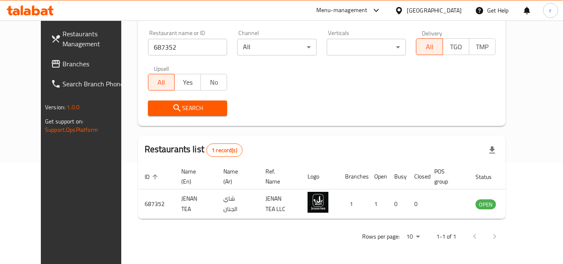
scroll to position [101, 0]
click at [451, 9] on div "[GEOGRAPHIC_DATA]" at bounding box center [433, 10] width 55 height 9
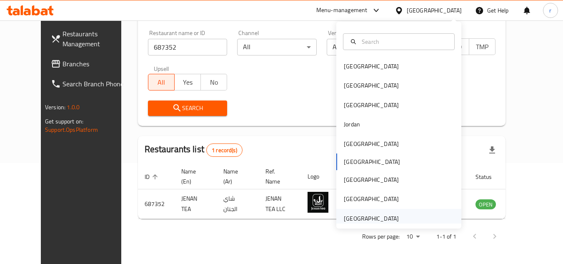
click at [351, 214] on div "[GEOGRAPHIC_DATA]" at bounding box center [371, 218] width 55 height 9
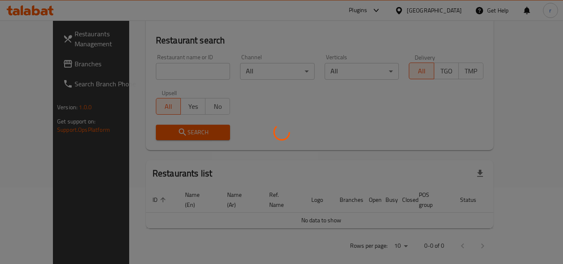
scroll to position [101, 0]
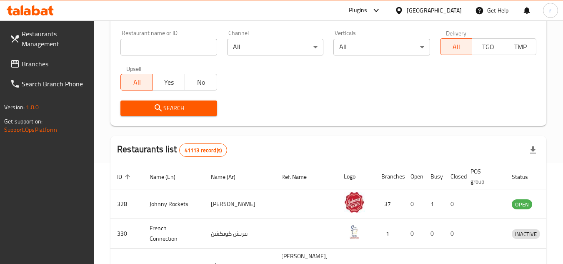
click at [23, 66] on span "Branches" at bounding box center [55, 64] width 66 height 10
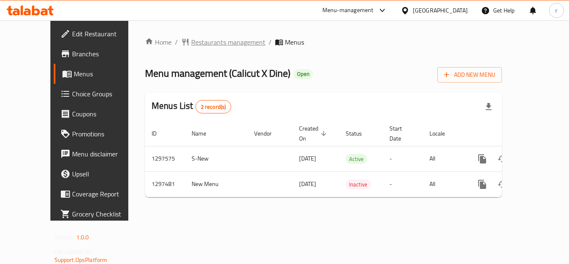
click at [199, 44] on span "Restaurants management" at bounding box center [228, 42] width 74 height 10
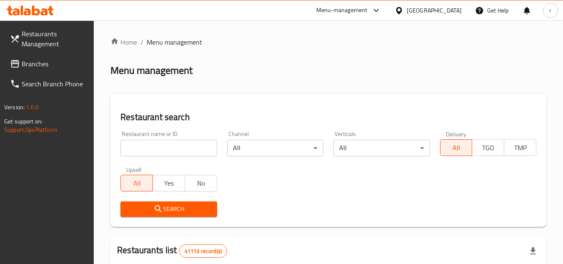
click at [169, 146] on input "search" at bounding box center [168, 148] width 96 height 17
paste input "699957"
type input "699957"
click at [158, 205] on icon "submit" at bounding box center [158, 208] width 7 height 7
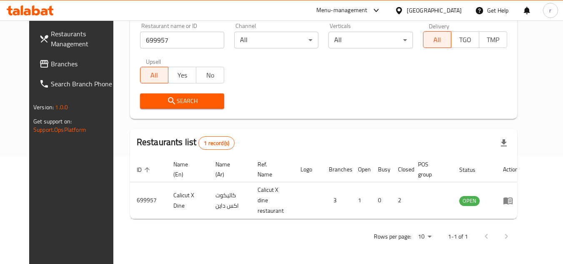
scroll to position [101, 0]
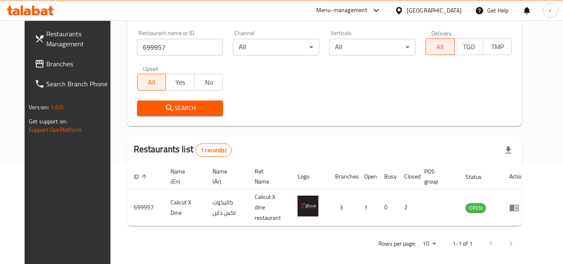
click at [55, 68] on span "Branches" at bounding box center [79, 64] width 66 height 10
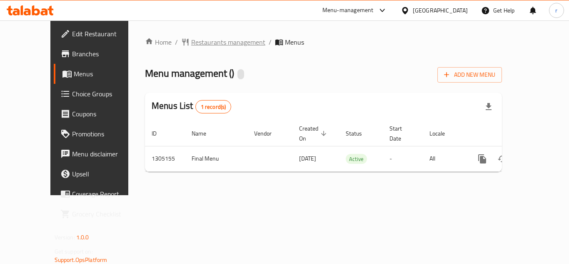
click at [191, 42] on span "Restaurants management" at bounding box center [228, 42] width 74 height 10
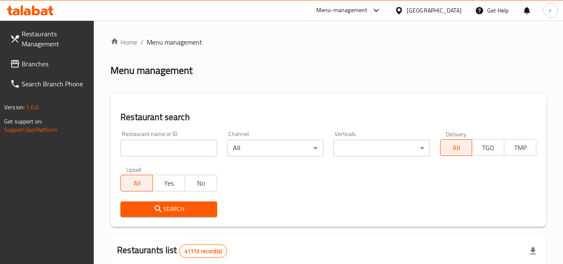
click at [152, 147] on input "search" at bounding box center [168, 148] width 96 height 17
paste input "703485"
type input "703485"
click at [147, 203] on button "Search" at bounding box center [168, 208] width 96 height 15
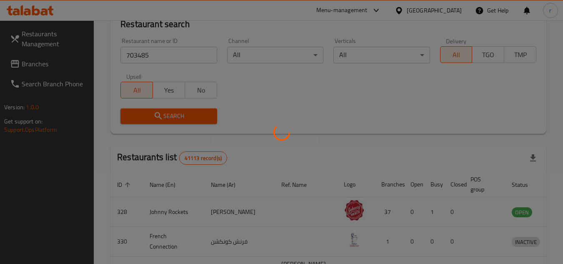
scroll to position [83, 0]
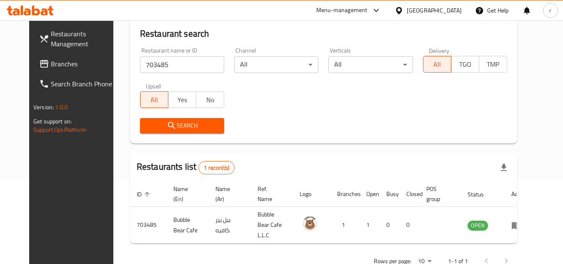
click at [450, 11] on div "[GEOGRAPHIC_DATA]" at bounding box center [433, 10] width 55 height 9
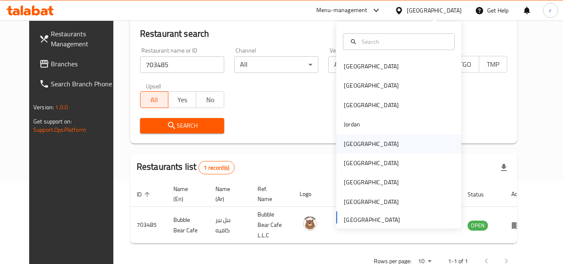
click at [361, 148] on div "[GEOGRAPHIC_DATA]" at bounding box center [371, 143] width 68 height 19
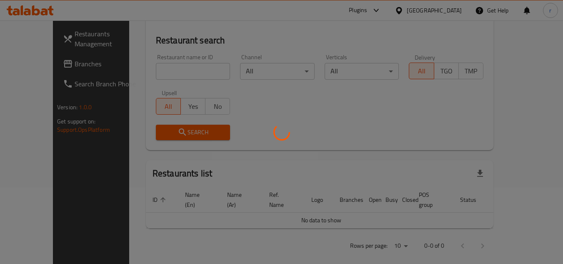
scroll to position [83, 0]
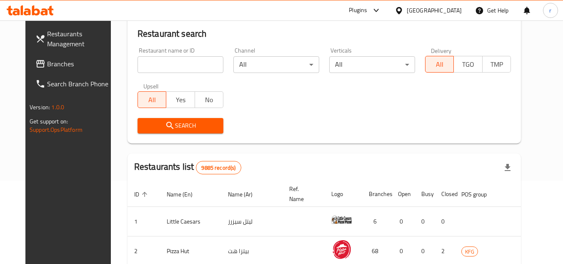
drag, startPoint x: 32, startPoint y: 66, endPoint x: 46, endPoint y: 61, distance: 14.5
click at [47, 66] on span "Branches" at bounding box center [80, 64] width 66 height 10
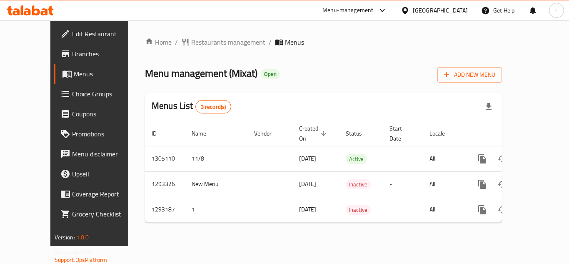
click at [191, 40] on span "Restaurants management" at bounding box center [228, 42] width 74 height 10
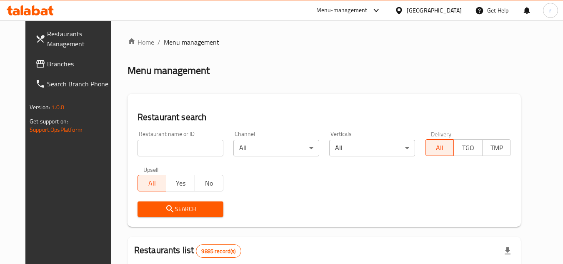
click at [153, 144] on div at bounding box center [281, 132] width 563 height 264
click at [153, 145] on input "search" at bounding box center [180, 148] width 86 height 17
paste input "699405"
type input "699405"
click at [145, 209] on span "Search" at bounding box center [180, 209] width 72 height 10
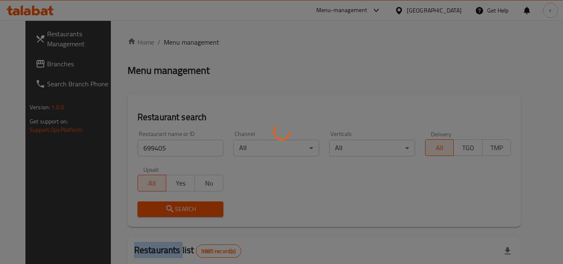
click at [145, 209] on div at bounding box center [281, 132] width 563 height 264
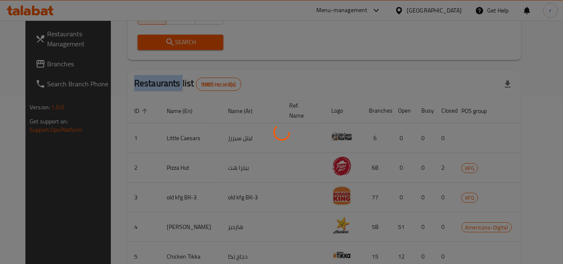
scroll to position [101, 0]
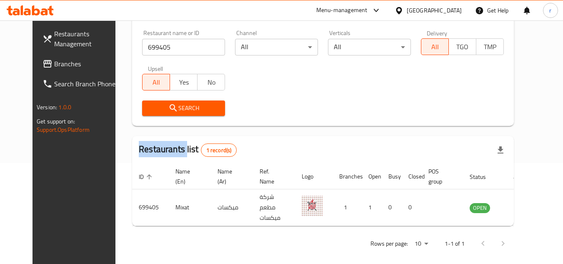
click at [403, 8] on icon at bounding box center [398, 10] width 9 height 9
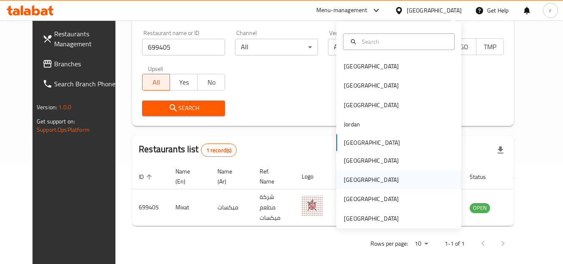
click at [345, 175] on div "[GEOGRAPHIC_DATA]" at bounding box center [371, 179] width 55 height 9
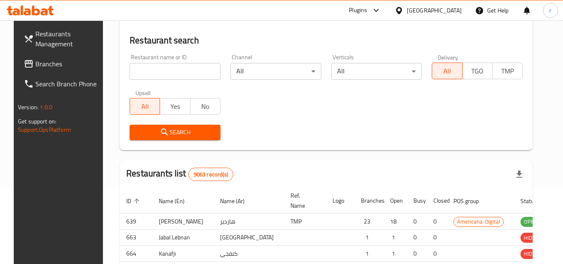
scroll to position [101, 0]
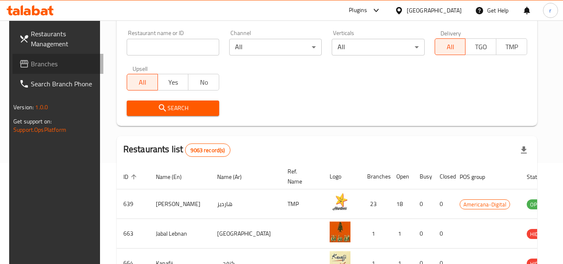
click at [31, 65] on span "Branches" at bounding box center [64, 64] width 66 height 10
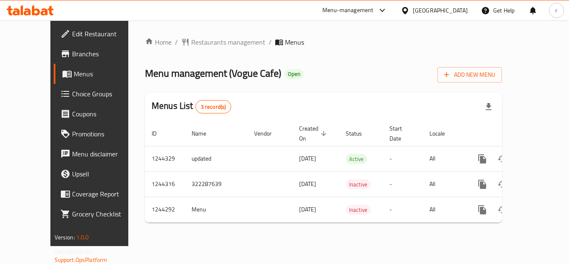
click at [191, 42] on span "Restaurants management" at bounding box center [228, 42] width 74 height 10
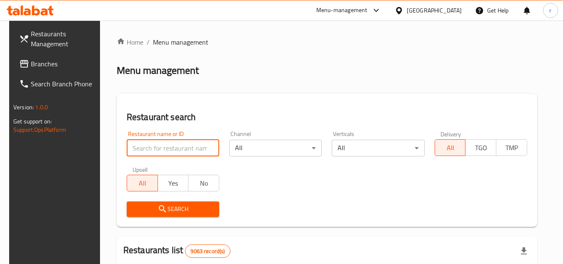
click at [170, 150] on input "search" at bounding box center [173, 148] width 92 height 17
paste input "681972"
type input "681972"
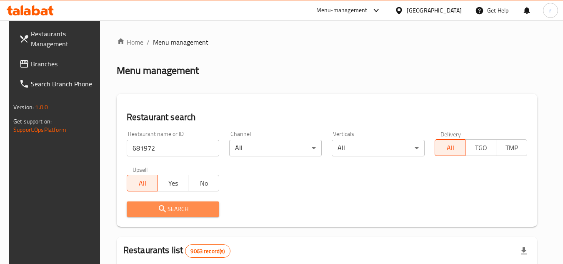
click at [169, 205] on span "Search" at bounding box center [172, 209] width 79 height 10
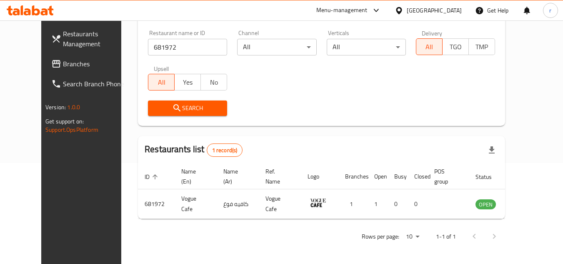
scroll to position [101, 0]
